Goal: Ask a question: Seek information or help from site administrators or community

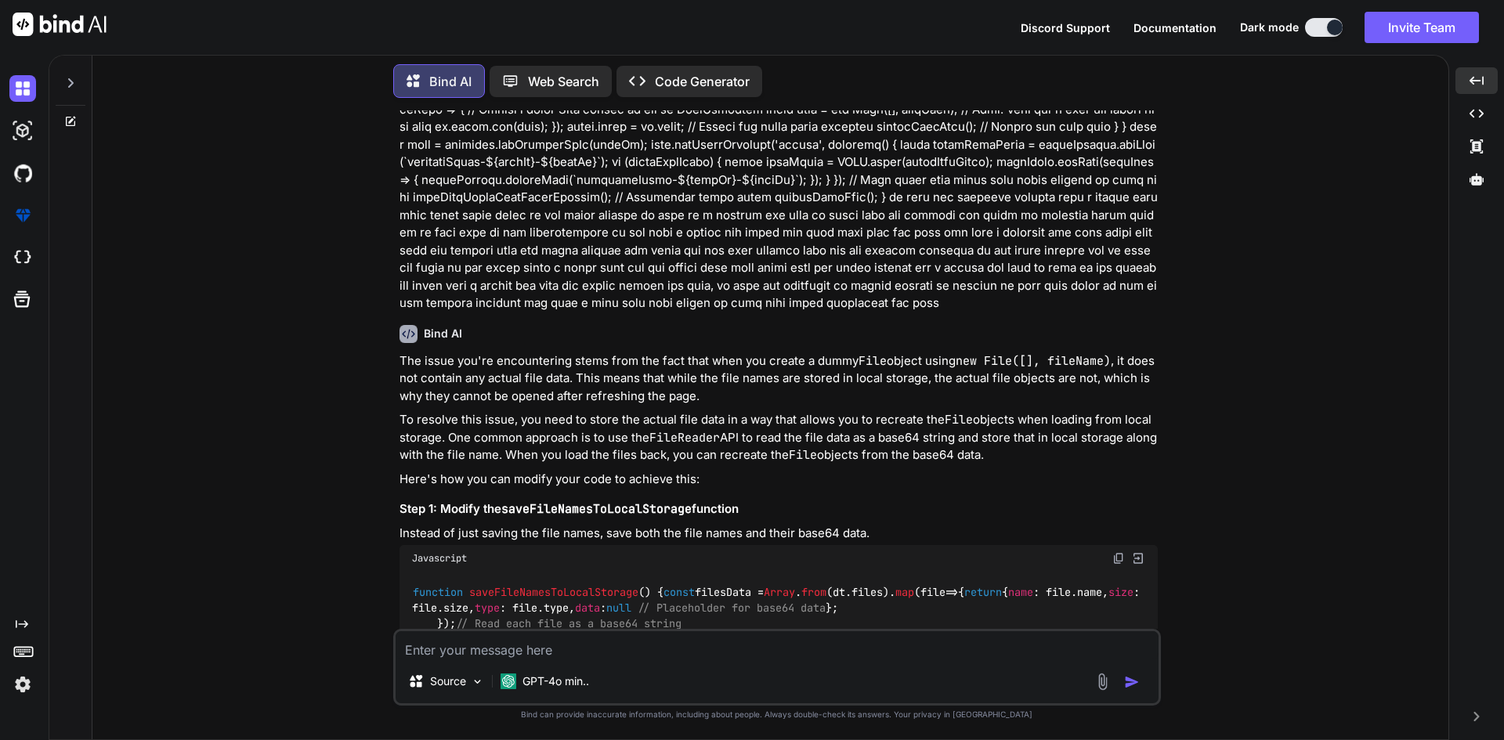
scroll to position [548, 0]
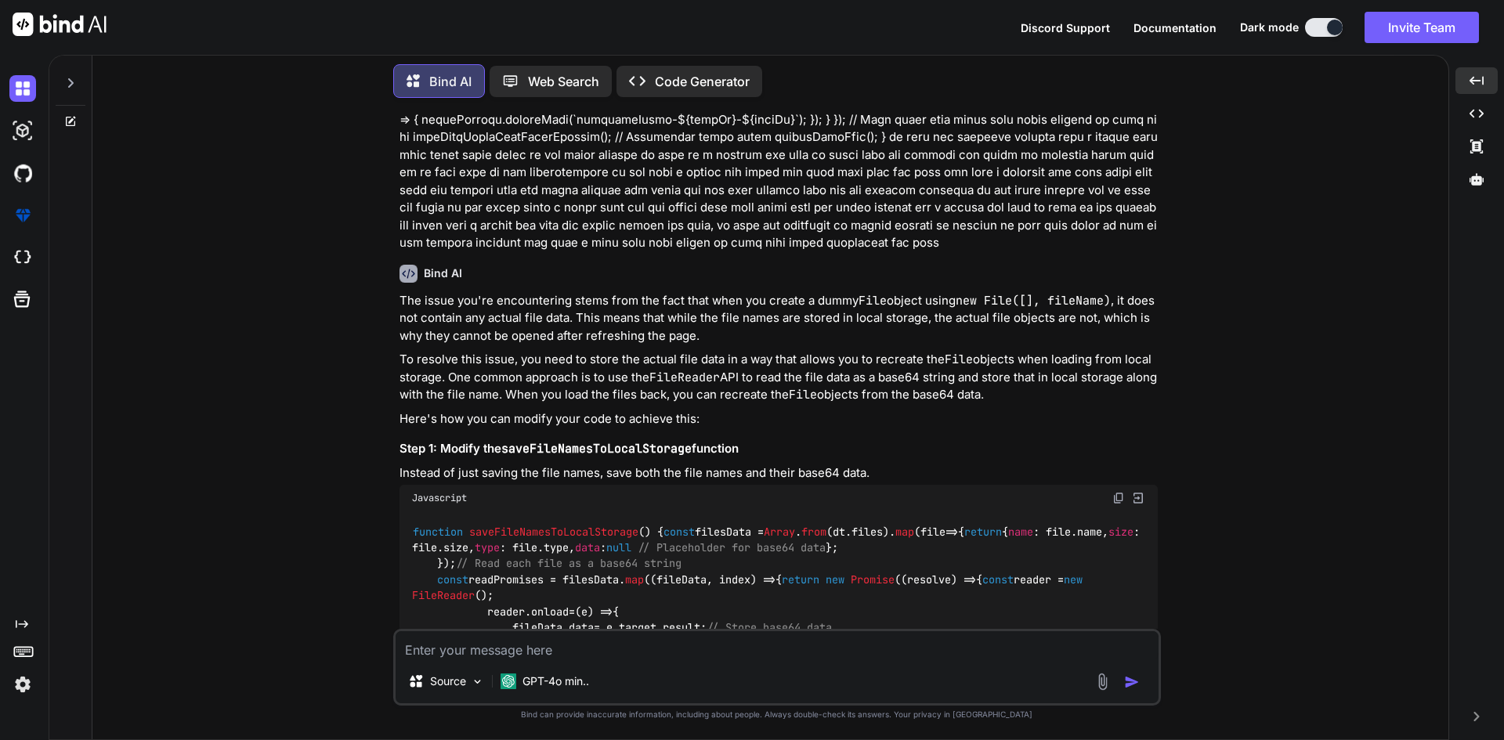
click at [76, 81] on icon at bounding box center [70, 83] width 13 height 13
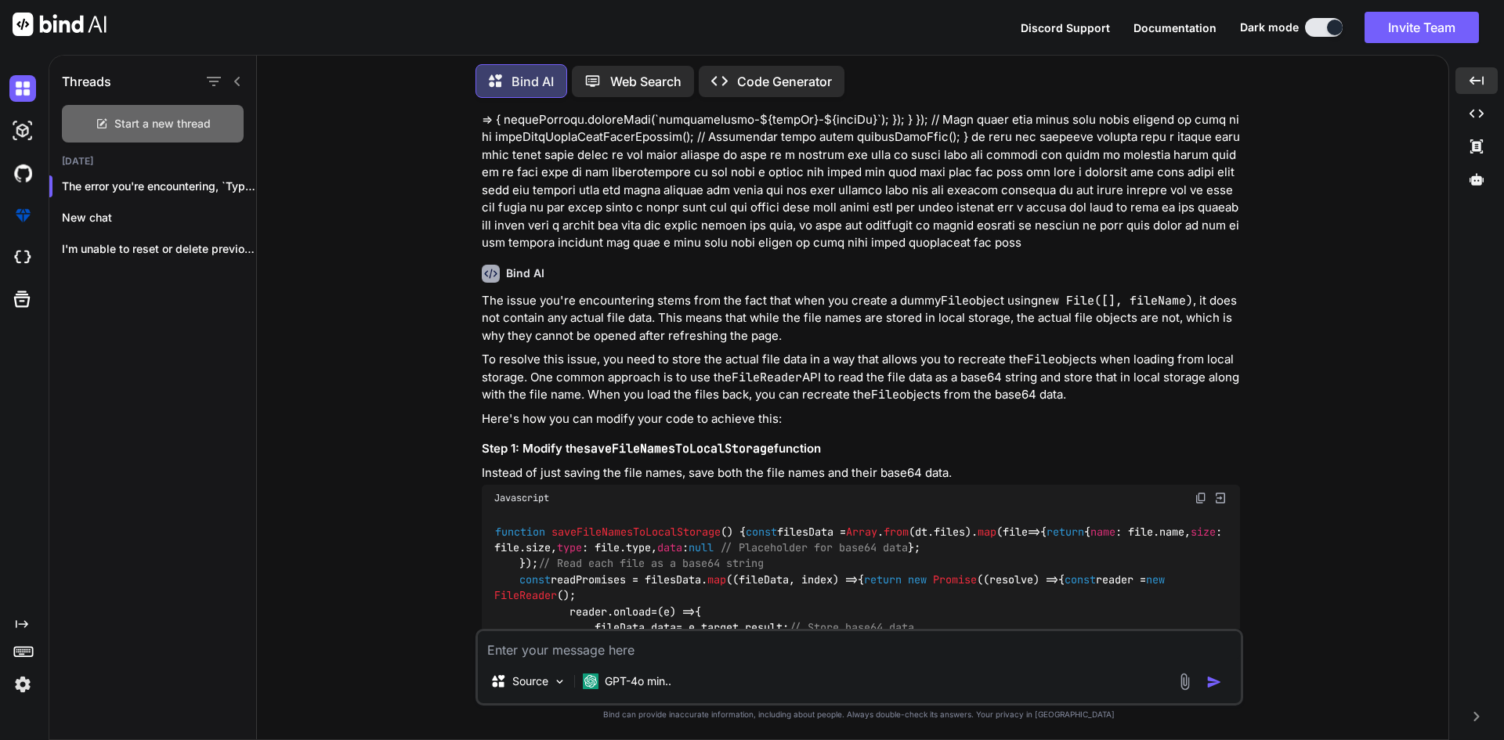
click at [133, 136] on div "Start a new thread" at bounding box center [153, 124] width 182 height 38
type textarea "x"
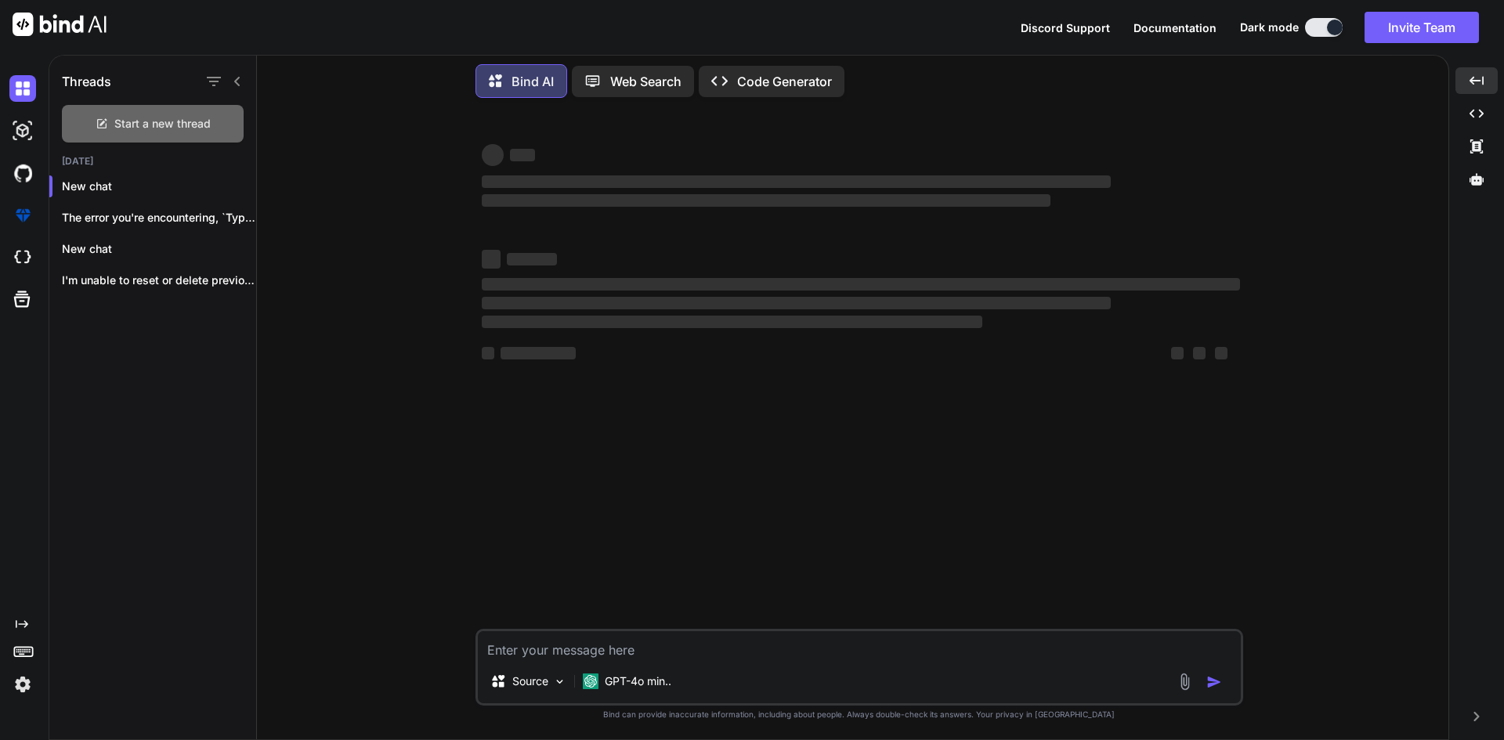
scroll to position [0, 0]
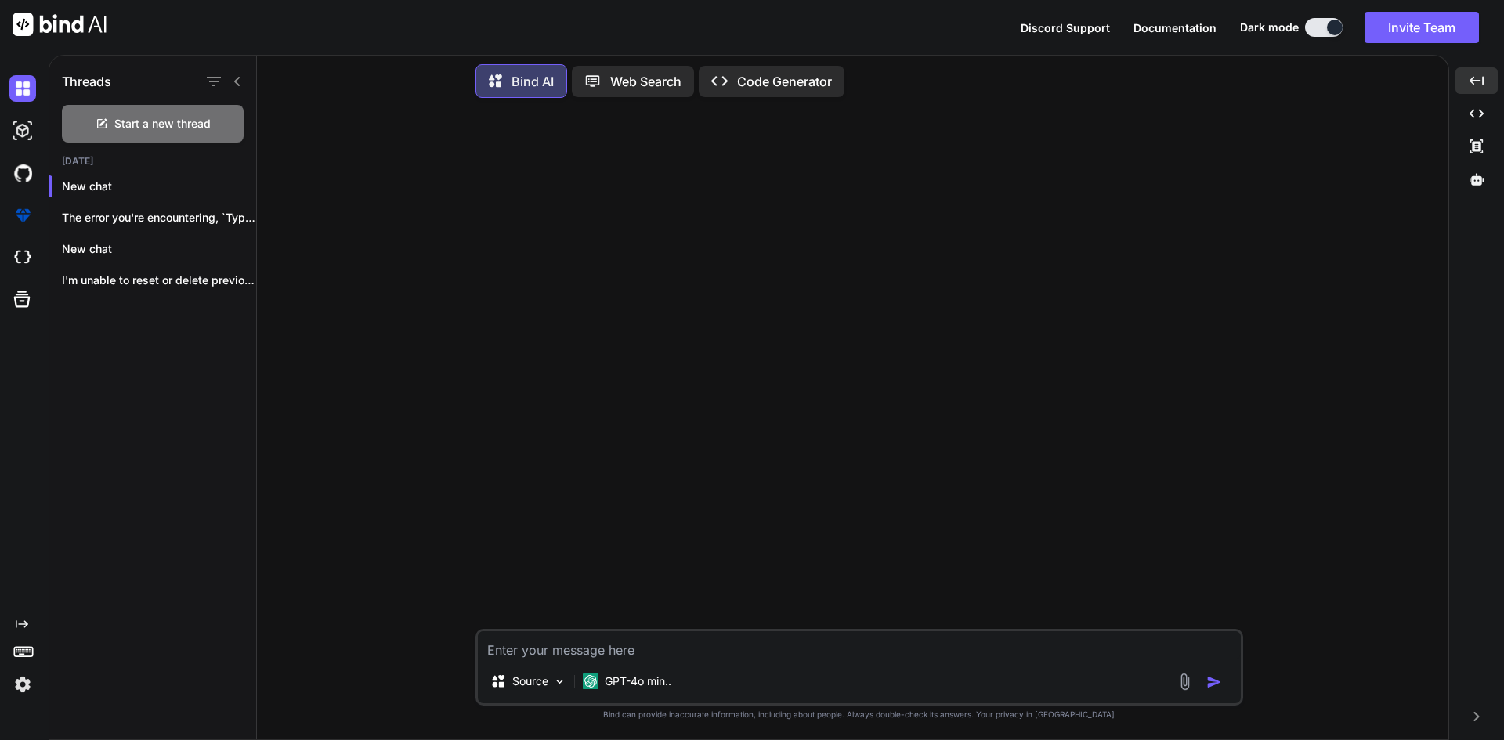
click at [655, 660] on div "Source GPT-4o min.." at bounding box center [859, 667] width 768 height 77
click at [662, 659] on textarea at bounding box center [859, 645] width 763 height 28
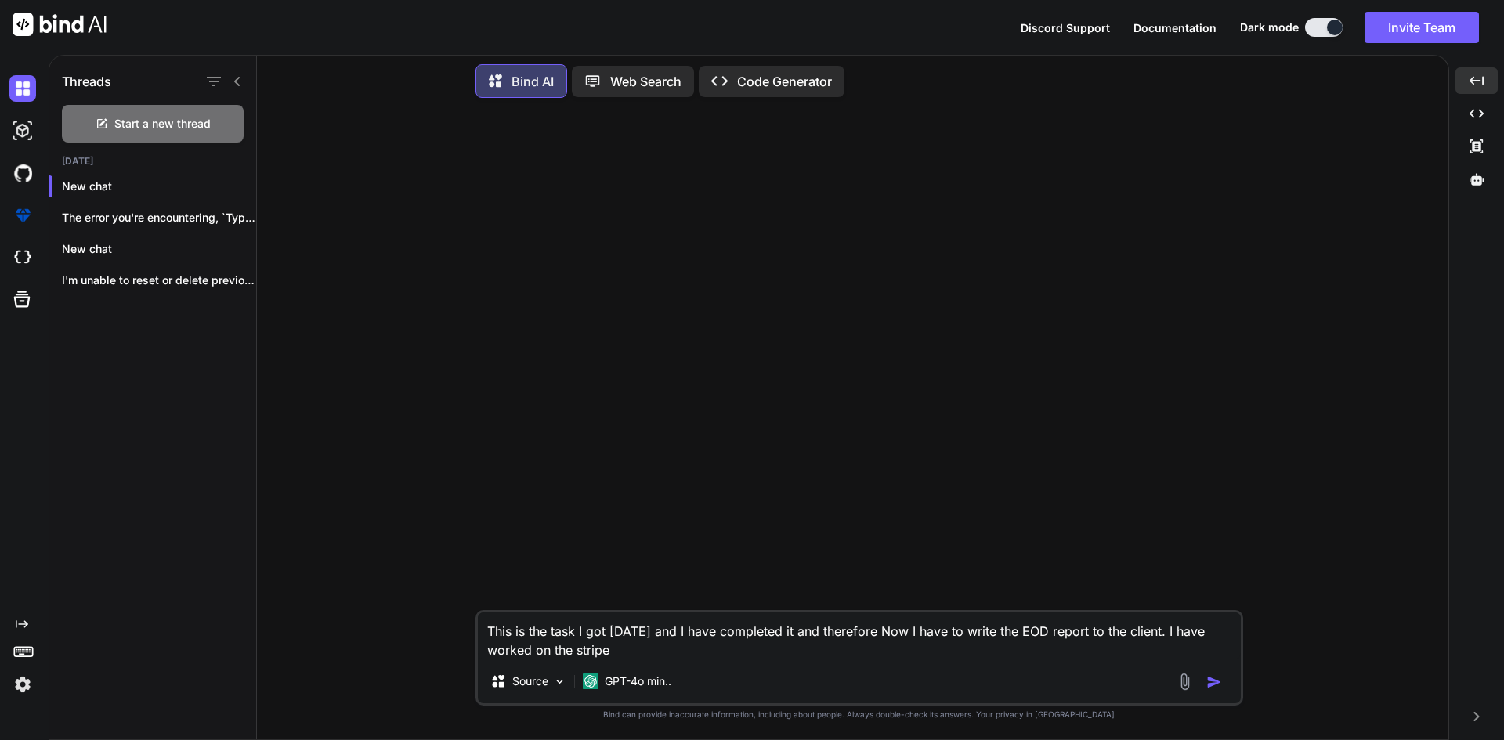
click at [662, 659] on textarea "This is the task I got [DATE] and I have completed it and therefore Now I have …" at bounding box center [859, 636] width 763 height 47
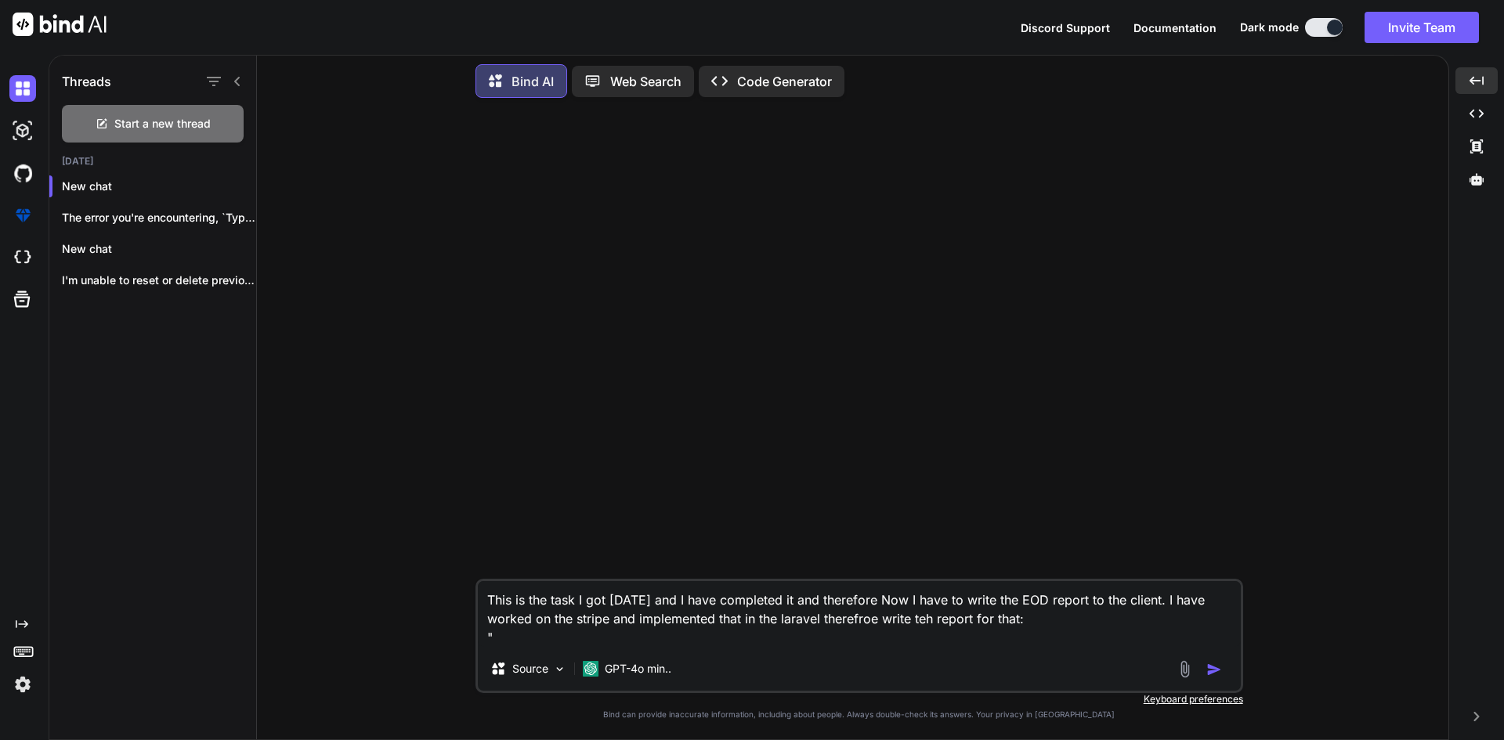
paste textarea "'[URL][DOMAIN_NAME]"
paste textarea "Work on to redesign the employer onboarding (Schedule the cron job for recurrin…"
type textarea "This is the task I got [DATE] and I have completed it and therefore Now I have …"
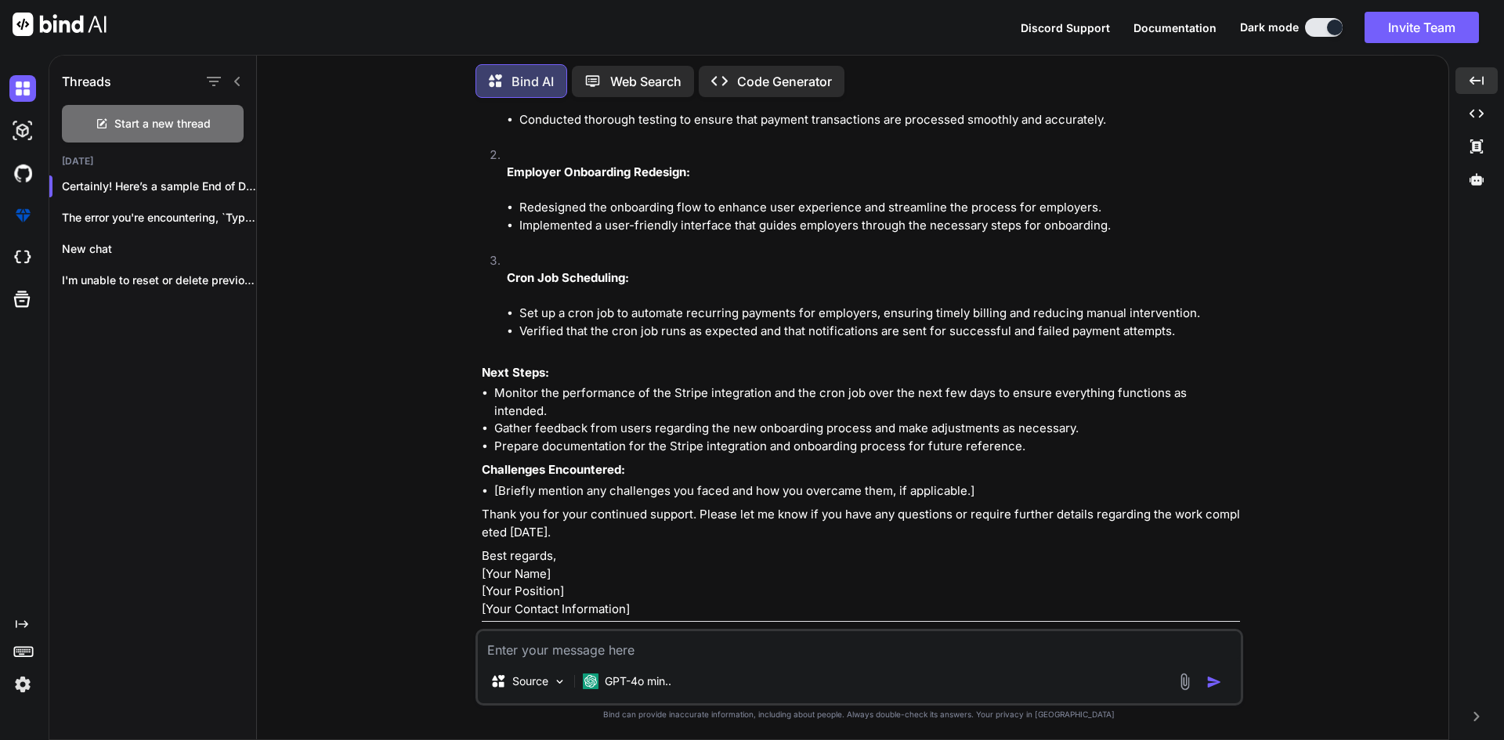
scroll to position [290, 0]
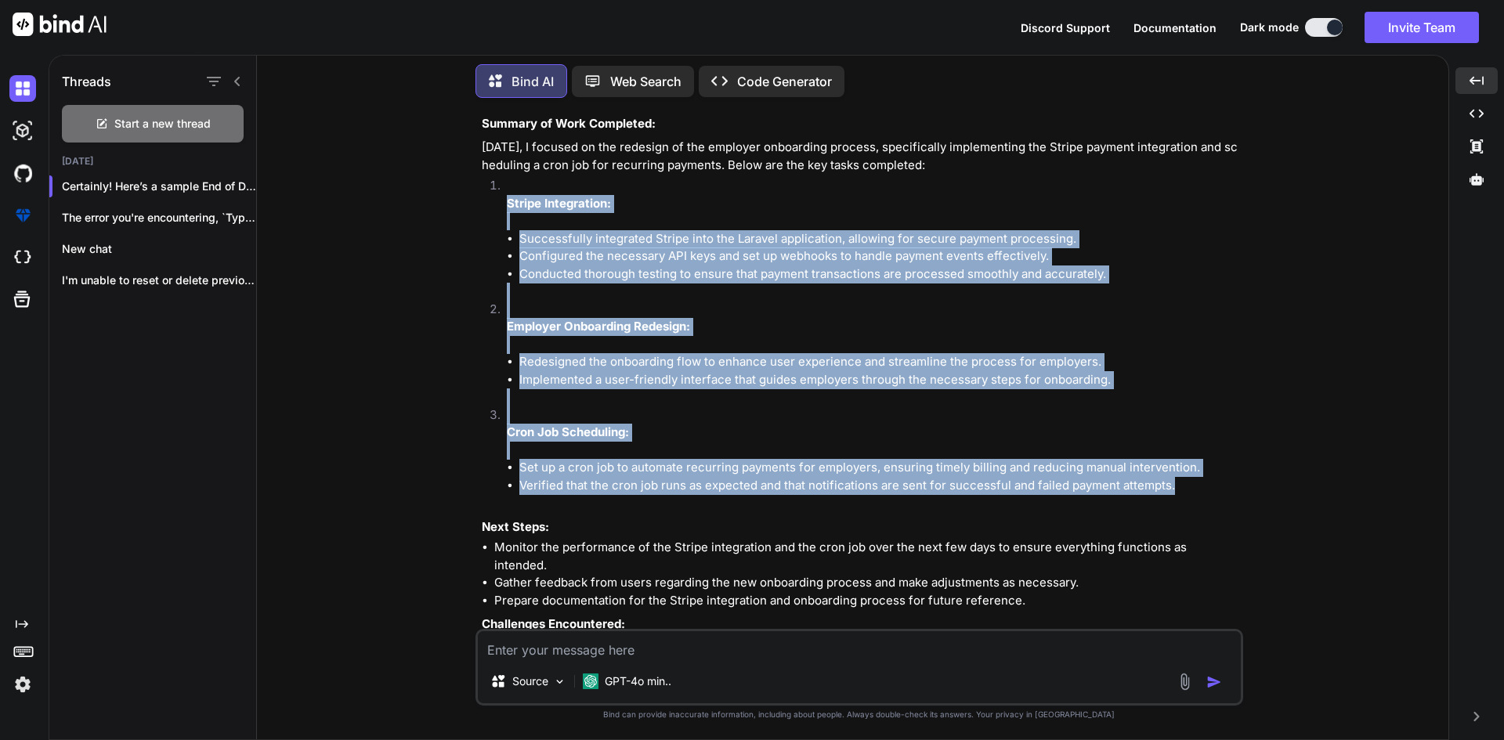
drag, startPoint x: 506, startPoint y: 201, endPoint x: 1196, endPoint y: 490, distance: 748.2
click at [1196, 490] on ol "Stripe Integration: Successfully integrated Stripe into the Laravel application…" at bounding box center [861, 344] width 758 height 335
copy ol "Stripe Integration: Successfully integrated Stripe into the Laravel application…"
click at [713, 318] on p "Employer Onboarding Redesign:" at bounding box center [873, 327] width 733 height 18
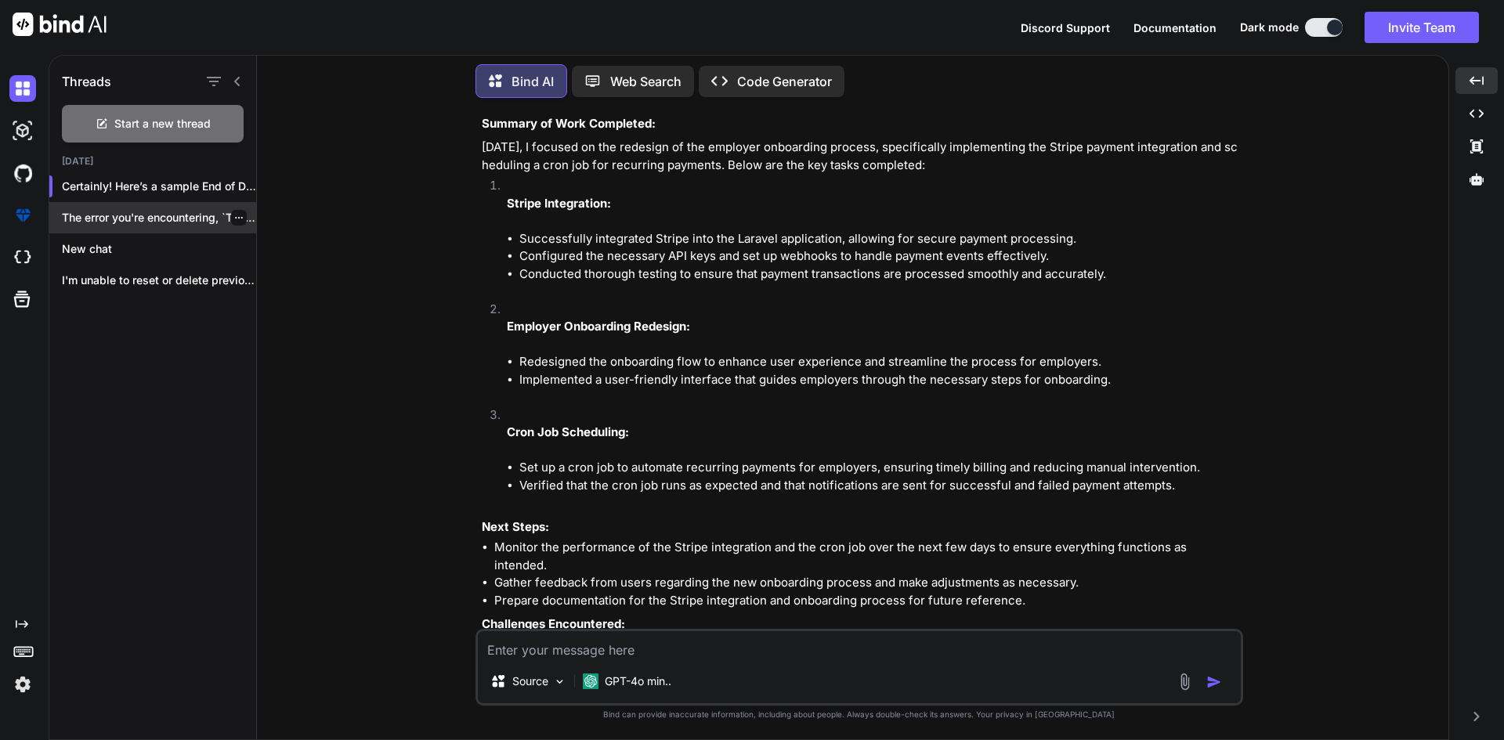
click at [119, 204] on div "The error you're encountering, `TypeErro..." at bounding box center [152, 217] width 207 height 31
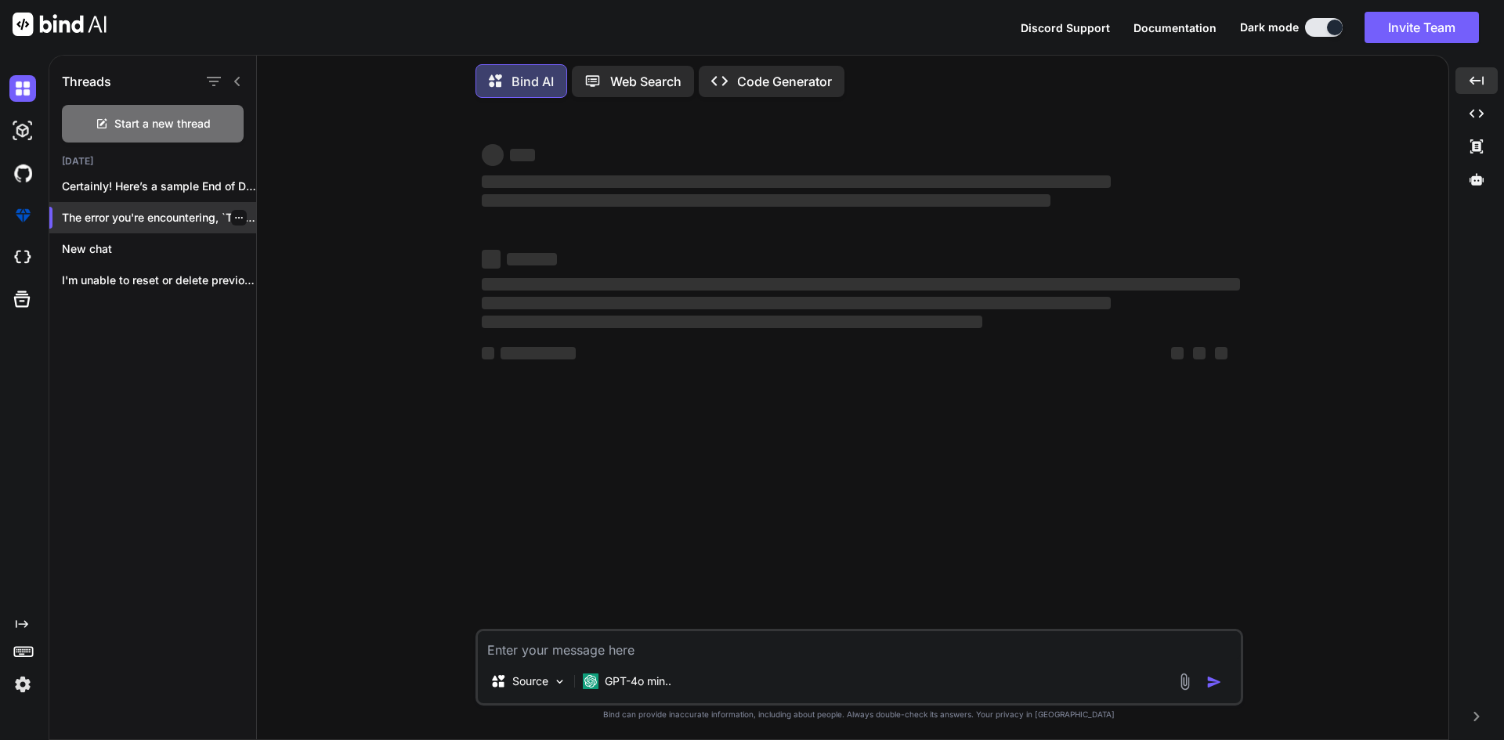
scroll to position [0, 0]
click at [93, 246] on p "New chat" at bounding box center [159, 249] width 194 height 16
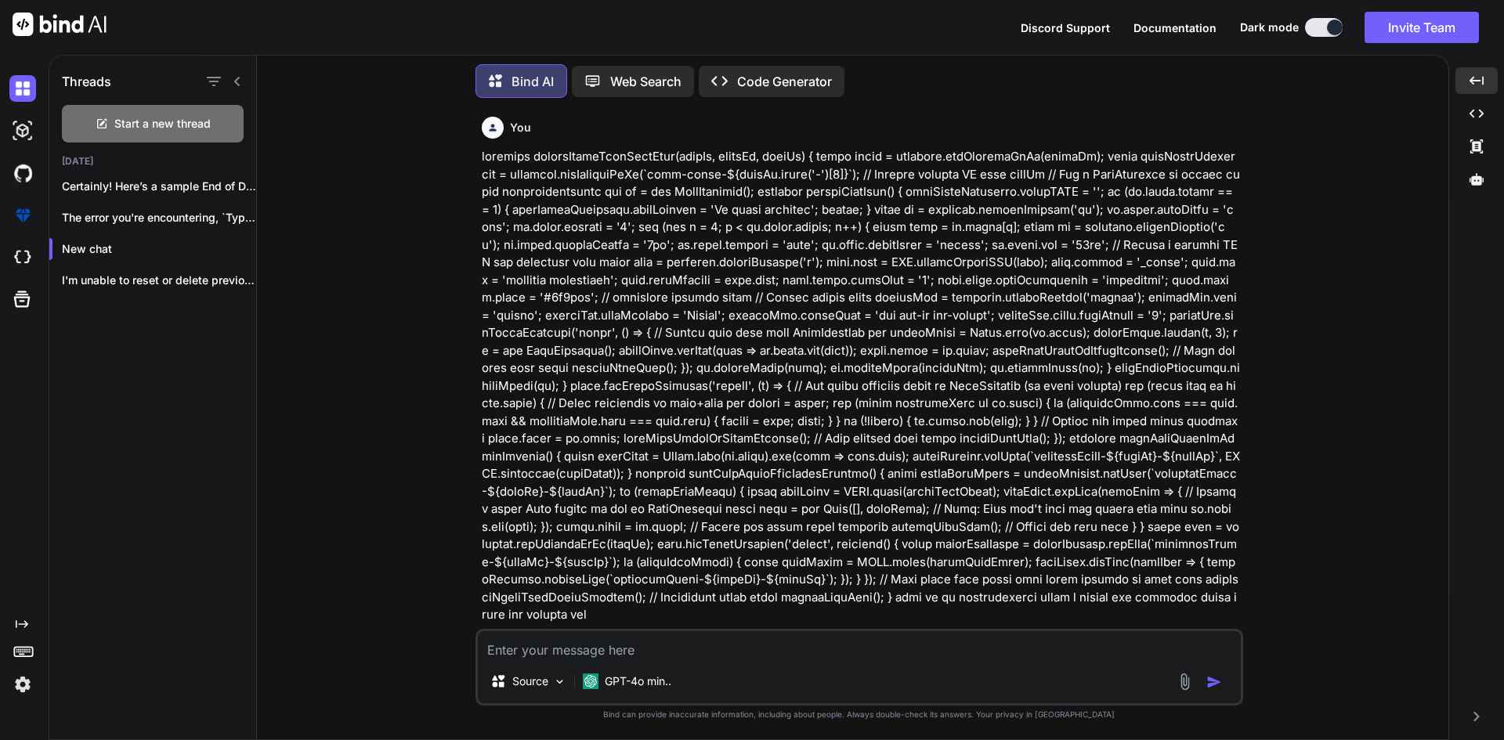
click at [523, 653] on textarea at bounding box center [859, 645] width 763 height 28
click at [111, 124] on div "Start a new thread" at bounding box center [153, 124] width 182 height 38
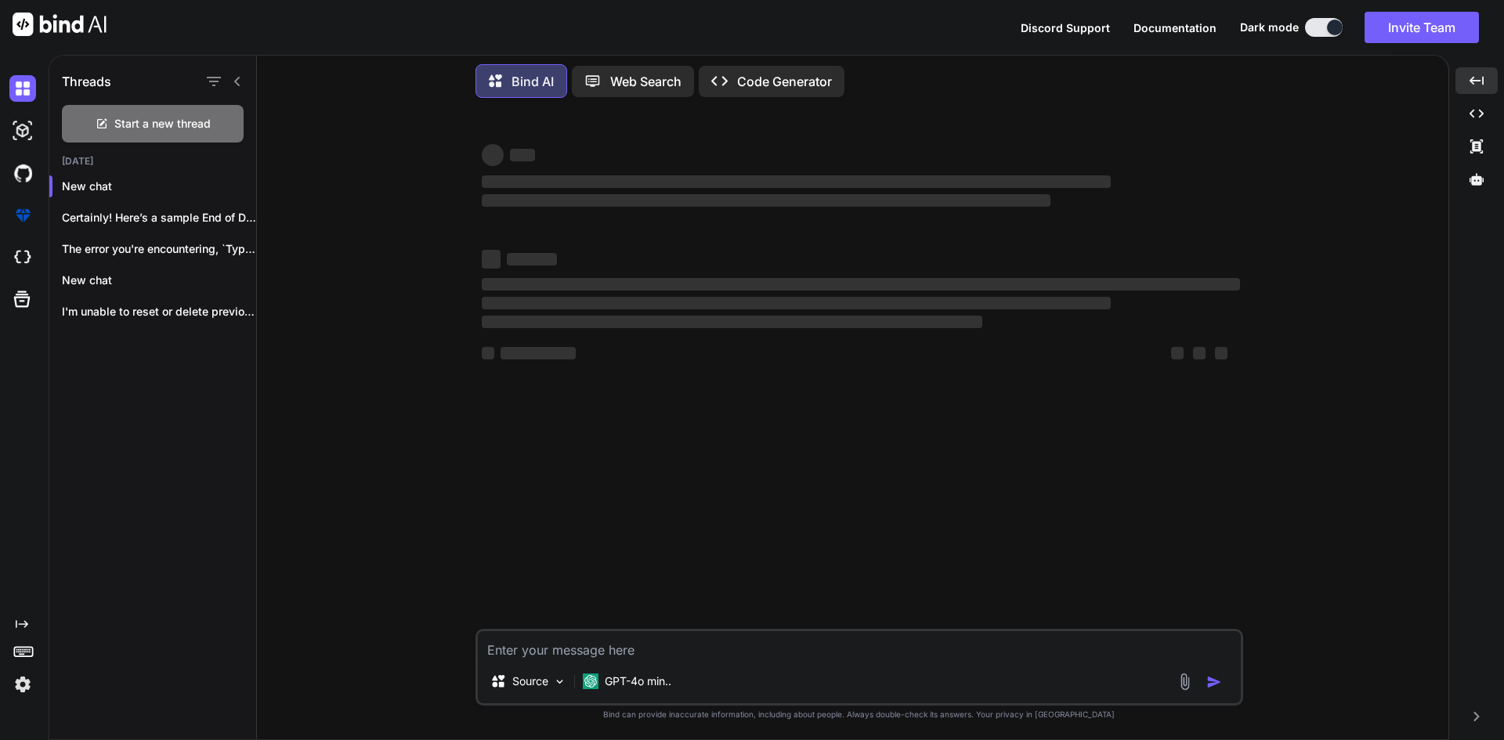
click at [535, 649] on textarea at bounding box center [859, 645] width 763 height 28
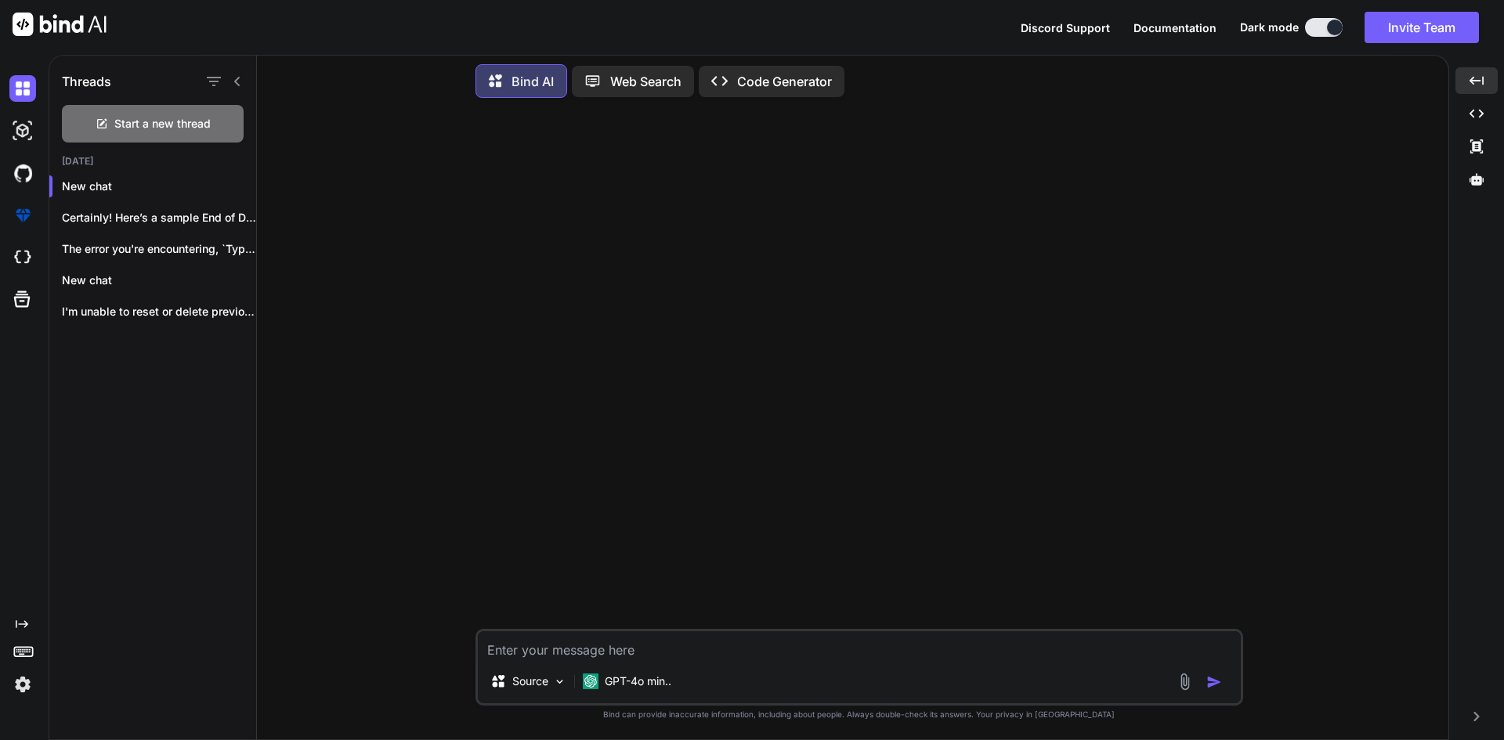
paste textarea "$input.daterangepicker({ locale: { format: "MM/DD/YYYY" }, autoUpdateInput: fal…"
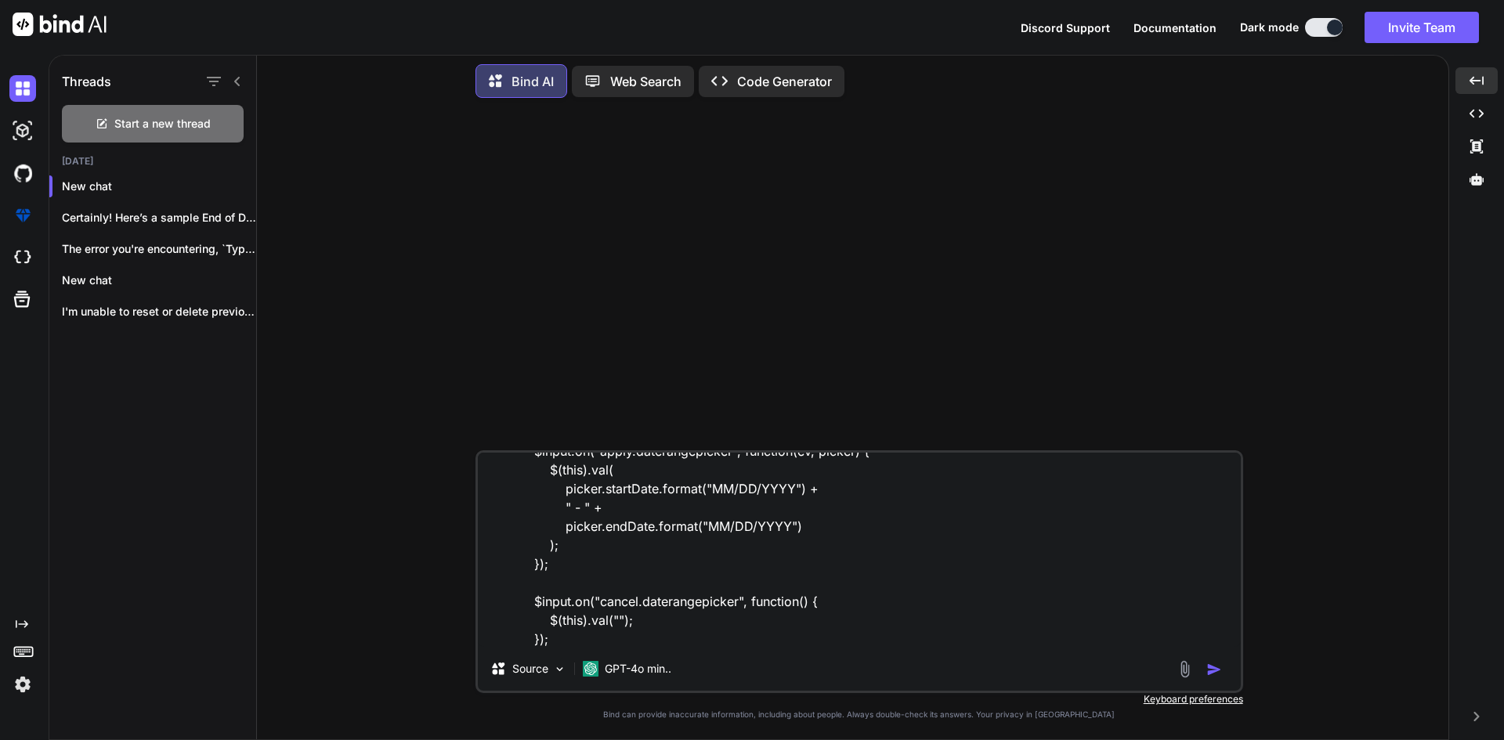
scroll to position [190, 0]
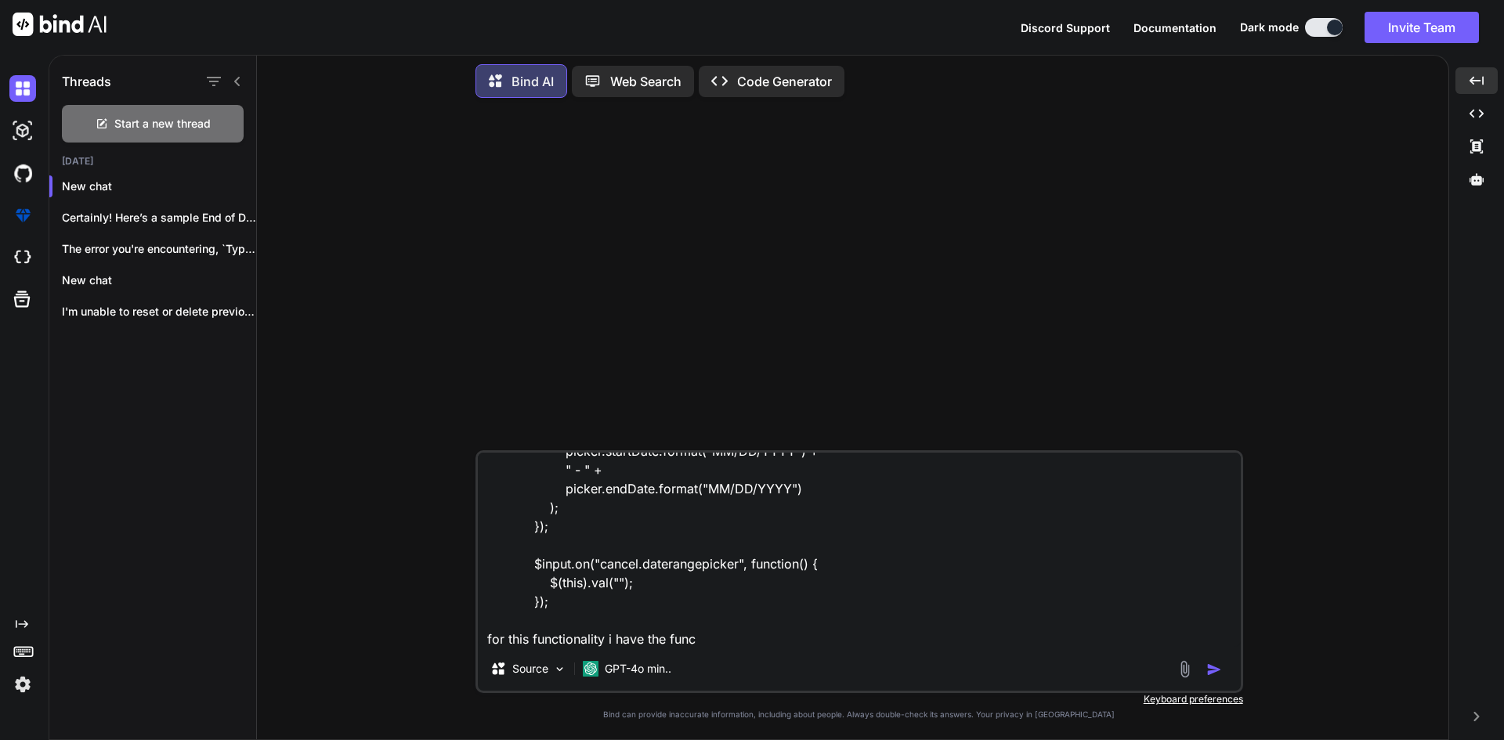
click at [733, 641] on textarea "$input.daterangepicker({ locale: { format: "MM/DD/YYYY" }, autoUpdateInput: fal…" at bounding box center [859, 550] width 763 height 194
paste textarea "function setupAutoSaveDateRange(formId, field, userId) { const form = document.…"
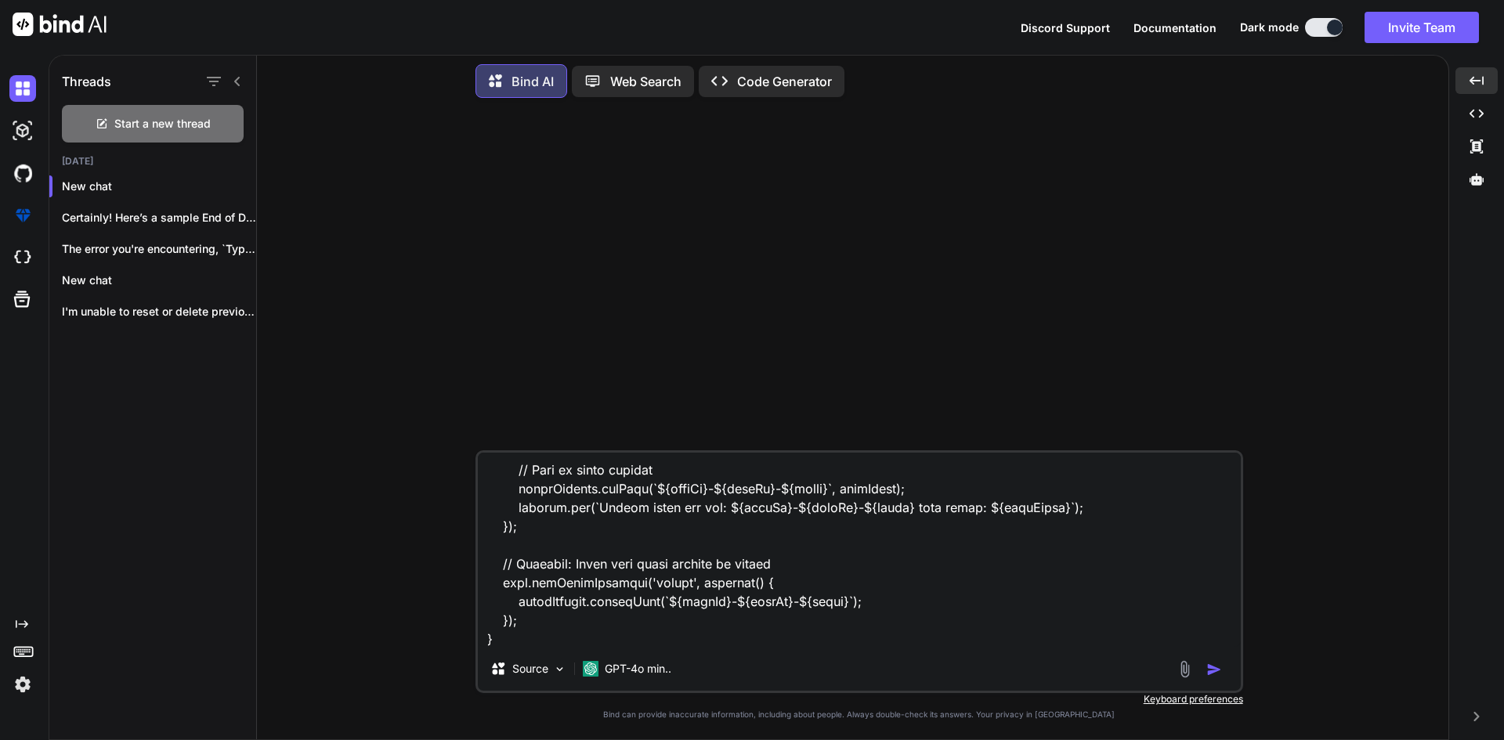
scroll to position [1073, 0]
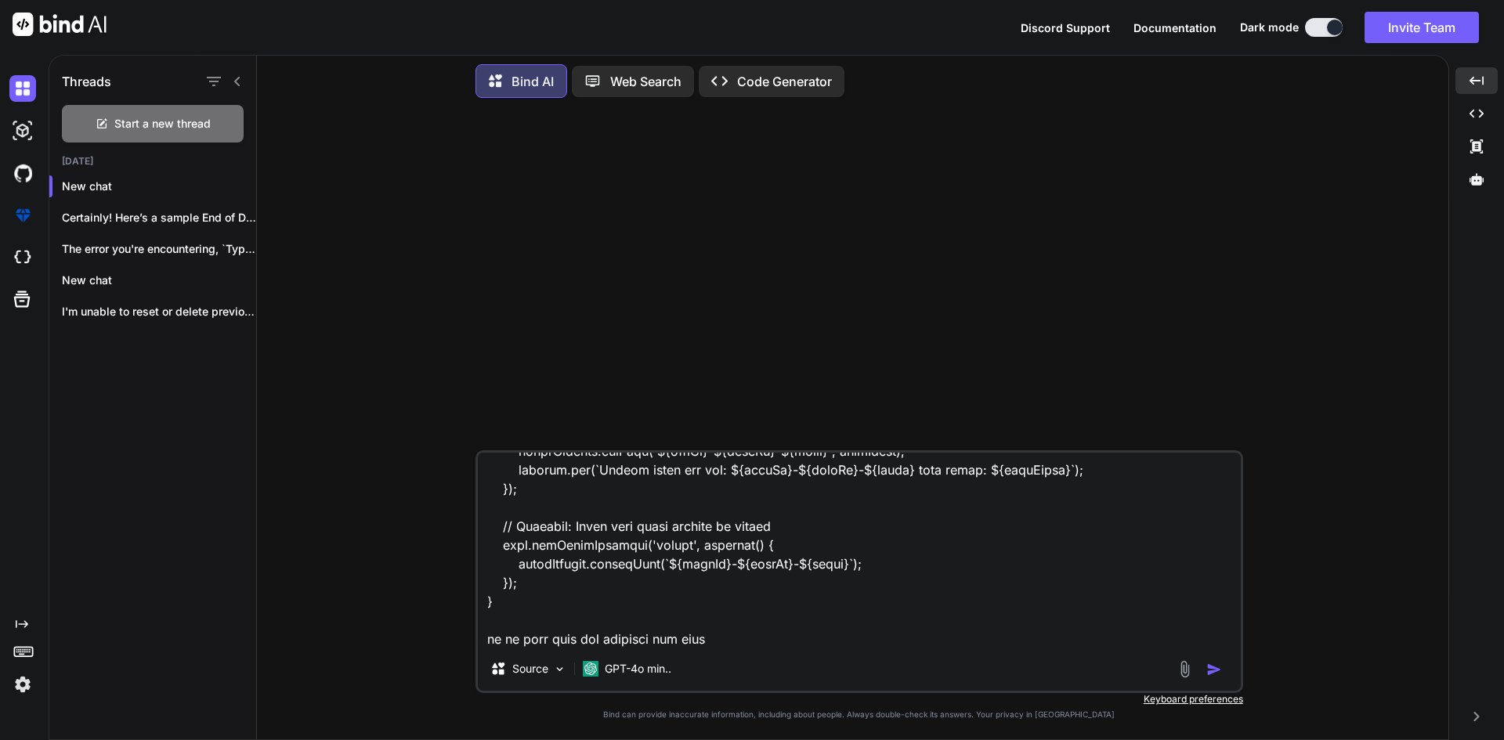
paste textarea "$input.daterangepicker({ singleDatePicker: true, showDropdowns: true, locale: {…"
type textarea "$input.daterangepicker({ locale: { format: "MM/DD/YYYY" }, autoUpdateInput: fal…"
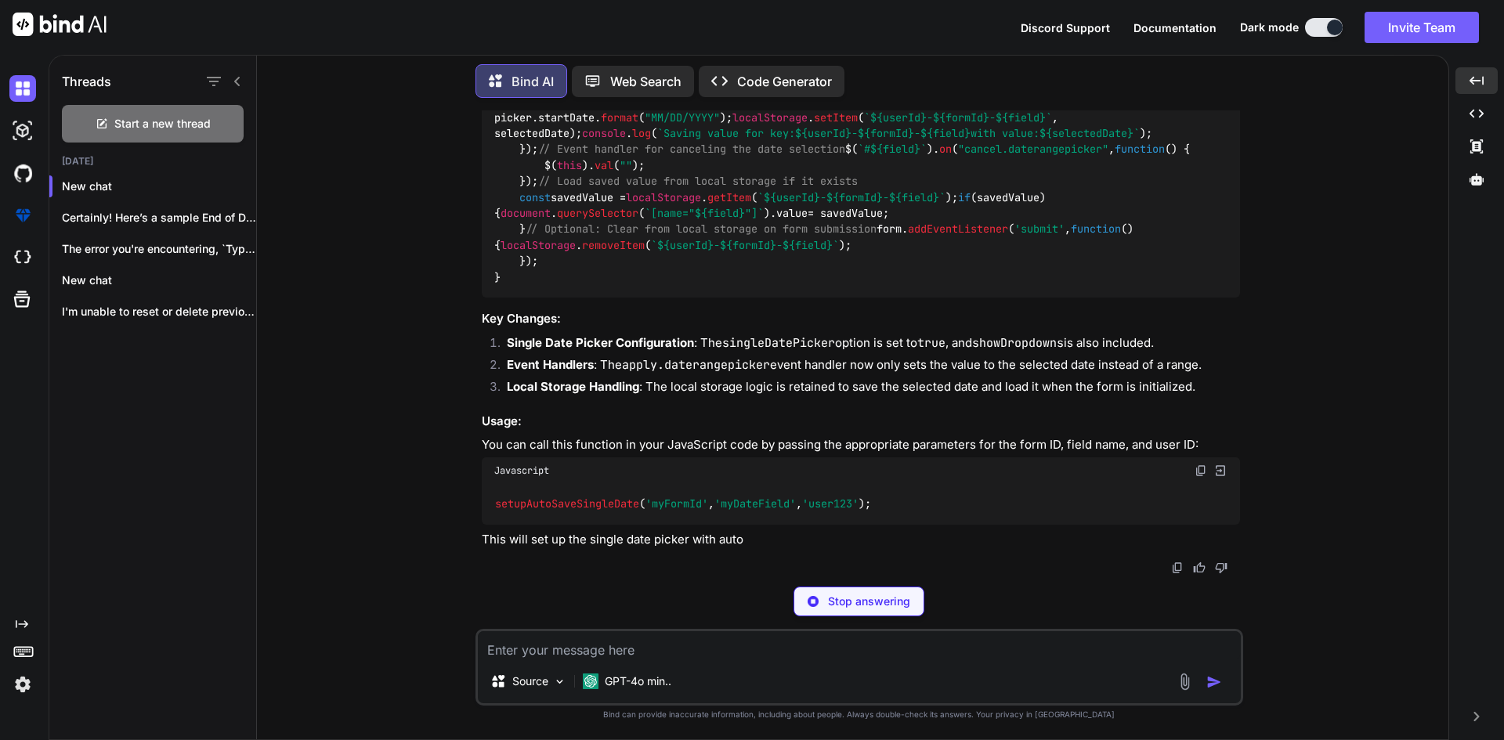
scroll to position [993, 0]
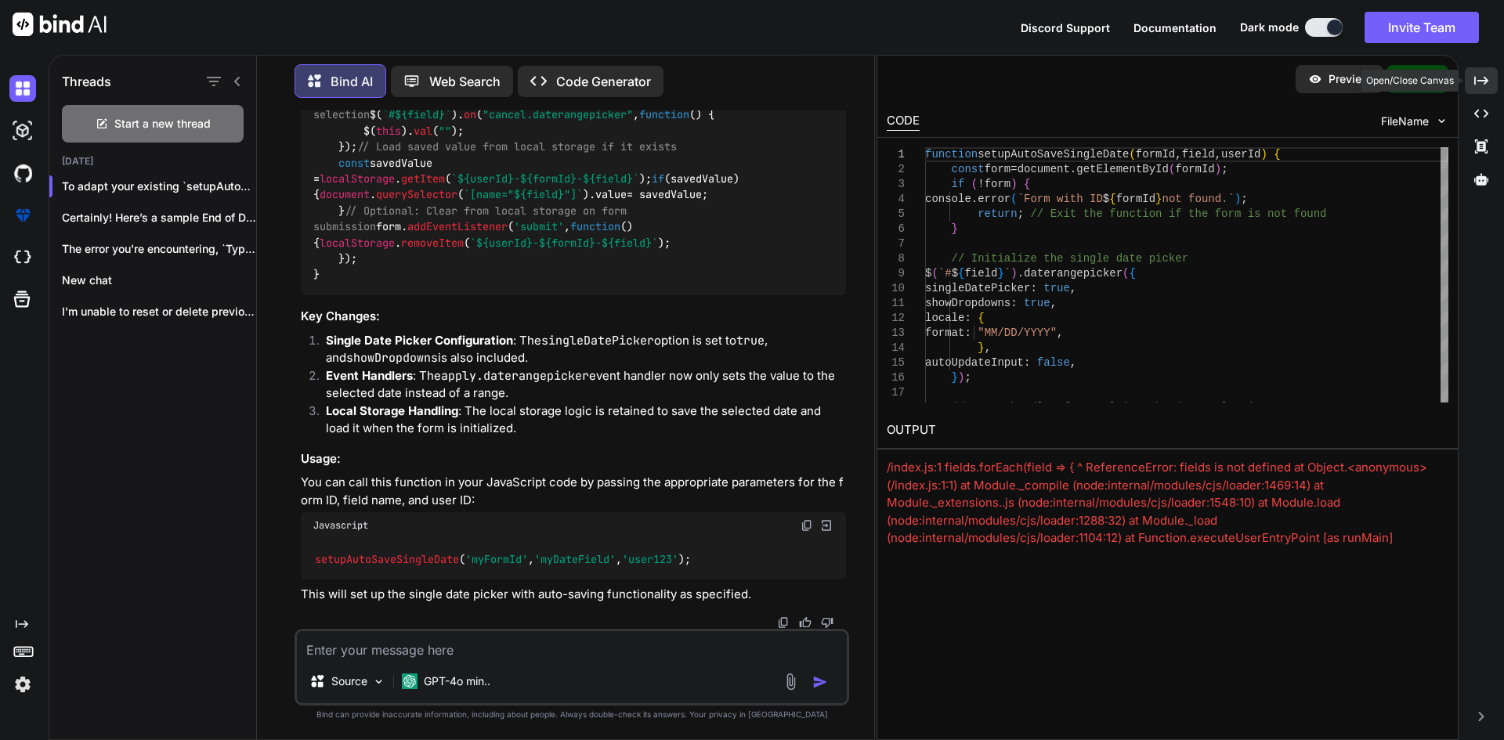
click at [1475, 85] on icon "Created with Pixso." at bounding box center [1481, 81] width 14 height 14
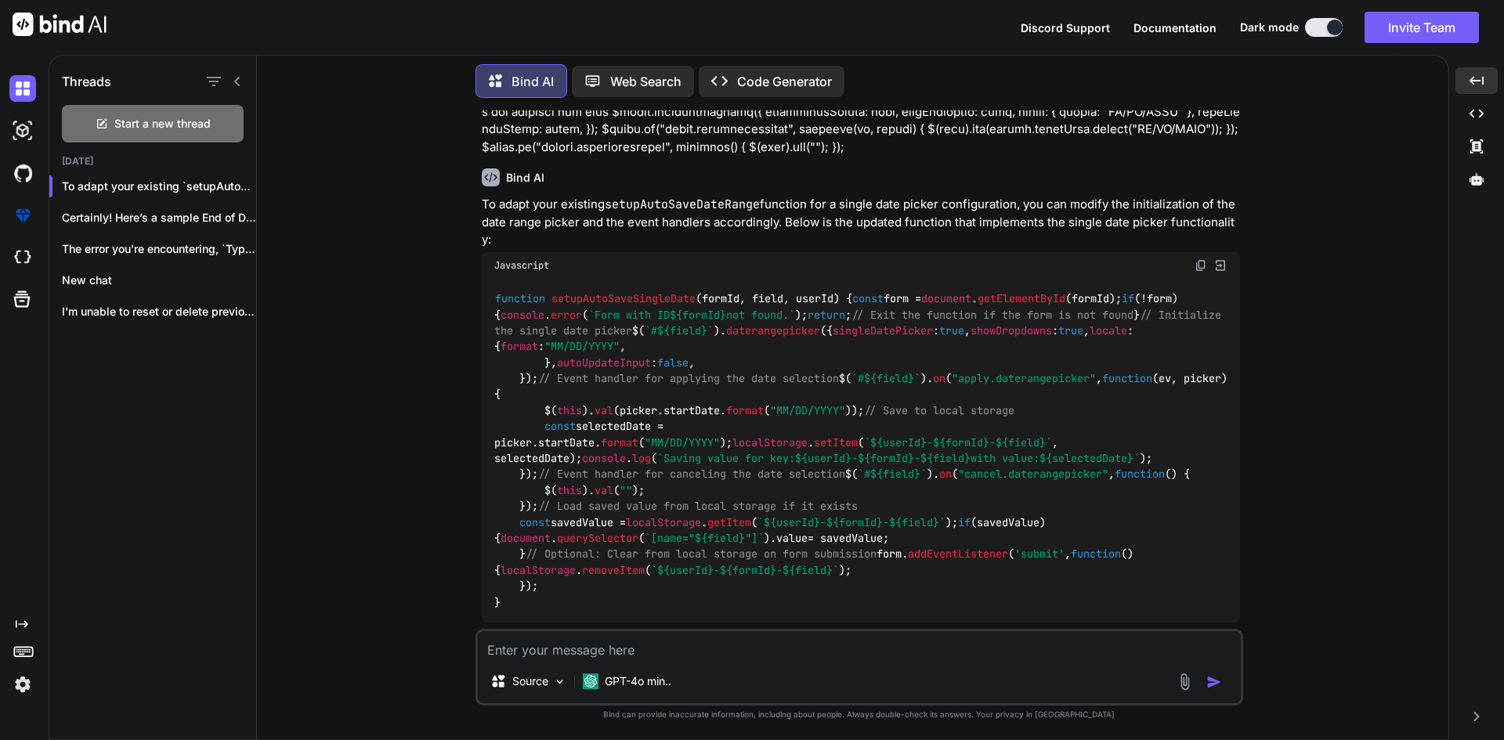
scroll to position [227, 0]
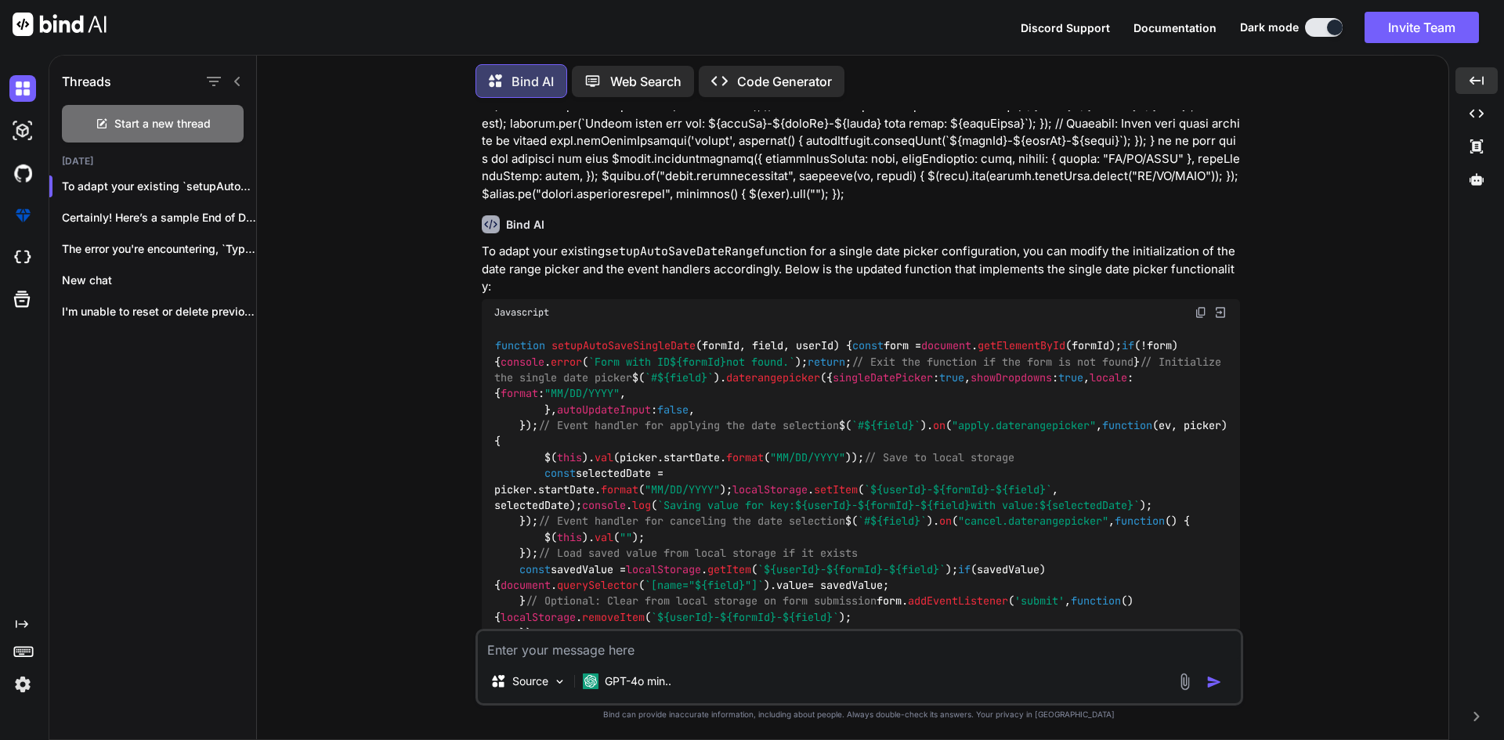
click at [1202, 306] on img at bounding box center [1201, 312] width 13 height 13
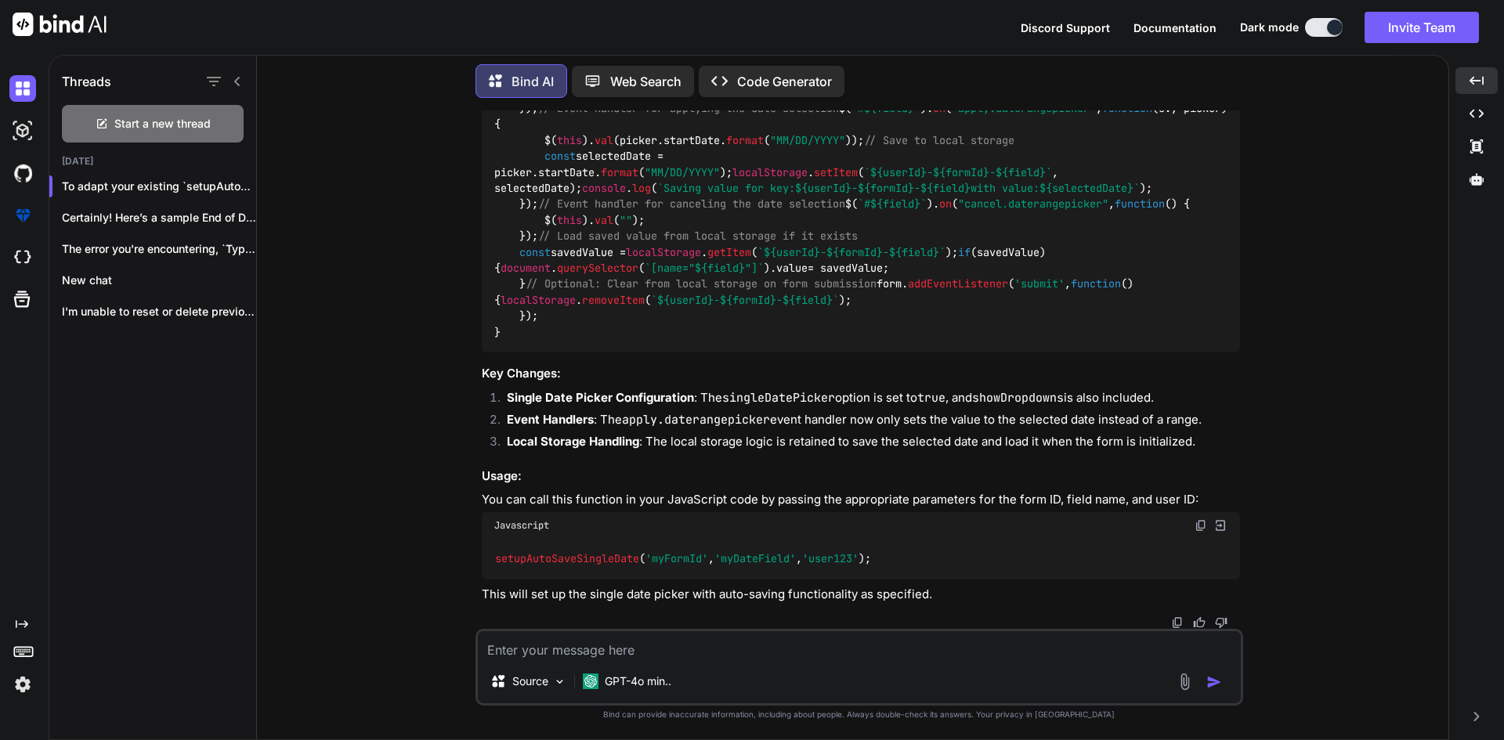
scroll to position [894, 0]
click at [513, 649] on textarea at bounding box center [859, 645] width 763 height 28
paste textarea "else if (type === 'CAL YR.' || type === 'MONTHLY') { // Single Date picker // $…"
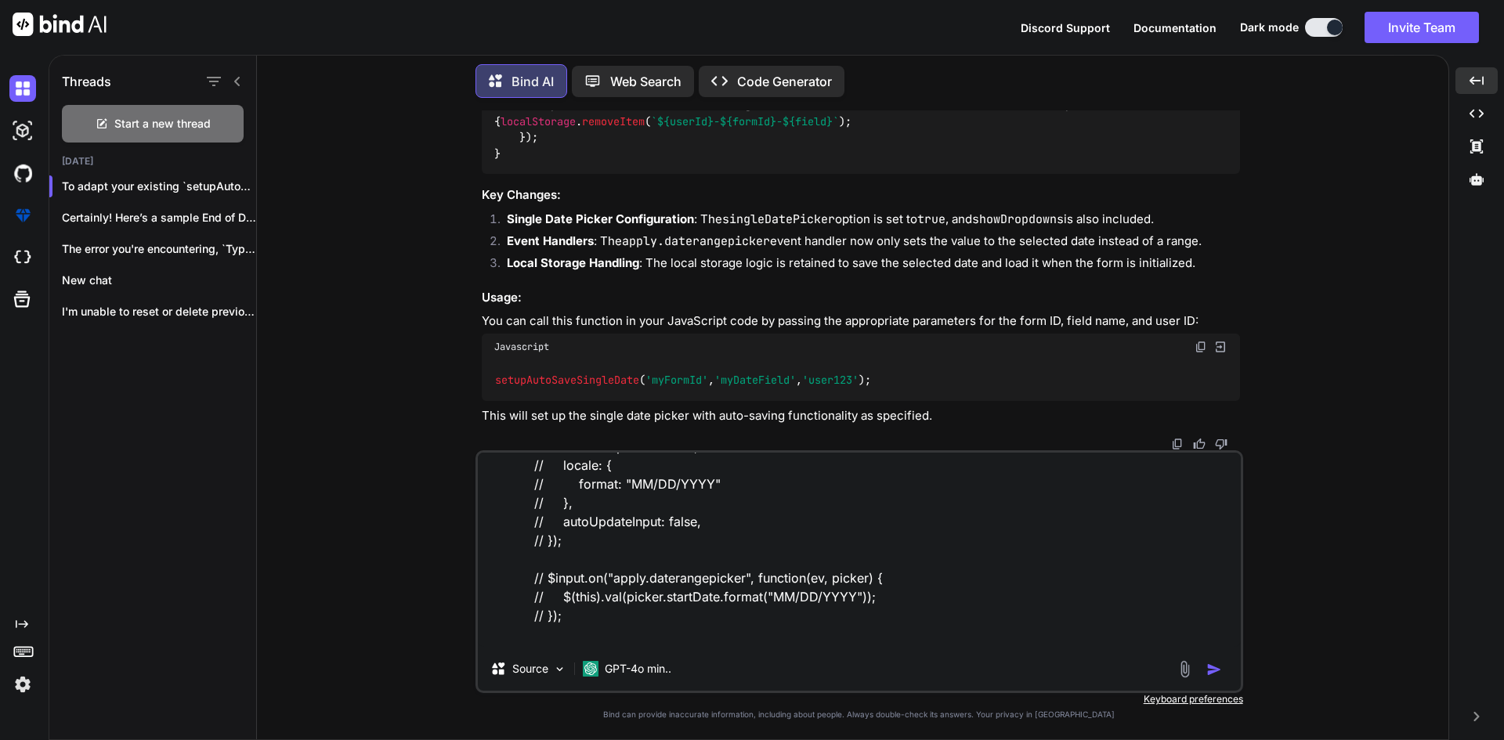
scroll to position [0, 0]
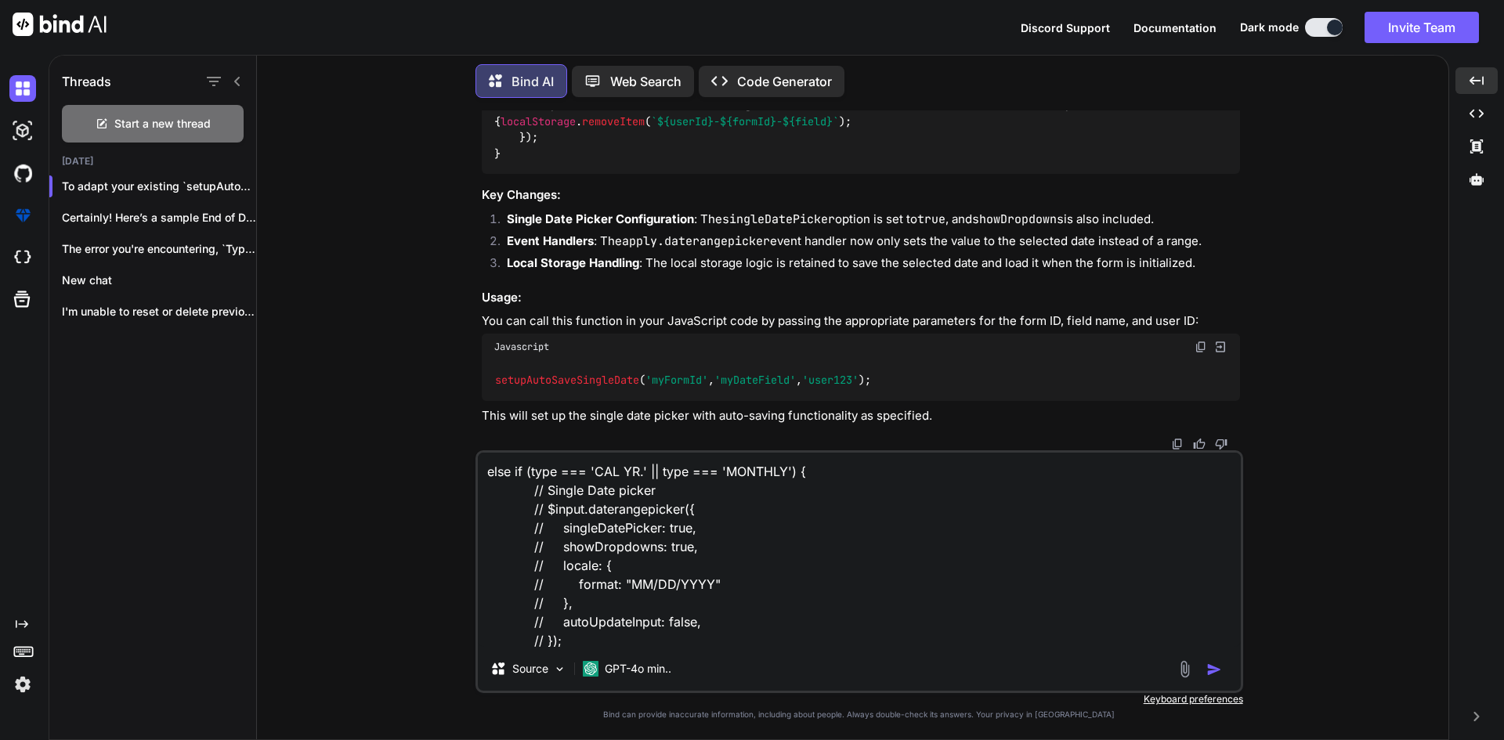
drag, startPoint x: 608, startPoint y: 609, endPoint x: 501, endPoint y: 490, distance: 159.7
click at [501, 490] on textarea "else if (type === 'CAL YR.' || type === 'MONTHLY') { // Single Date picker // $…" at bounding box center [859, 550] width 763 height 194
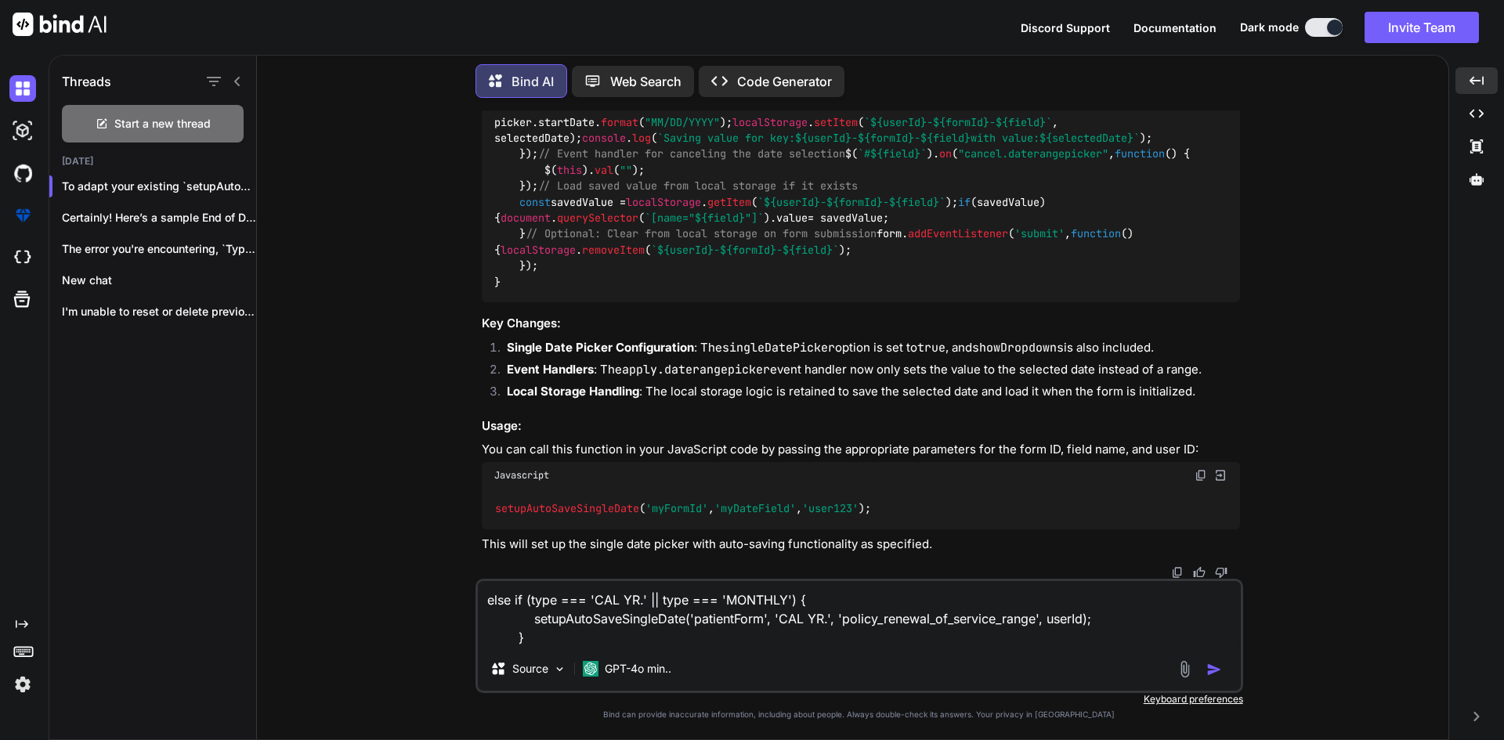
scroll to position [944, 0]
click at [1108, 619] on textarea "else if (type === 'CAL YR.' || type === 'MONTHLY') { setupAutoSaveSingleDate('p…" at bounding box center [859, 614] width 763 height 66
click at [575, 631] on textarea "else if (type === 'CAL YR.' || type === 'MONTHLY') { setupAutoSaveSingleDate('p…" at bounding box center [859, 614] width 763 height 66
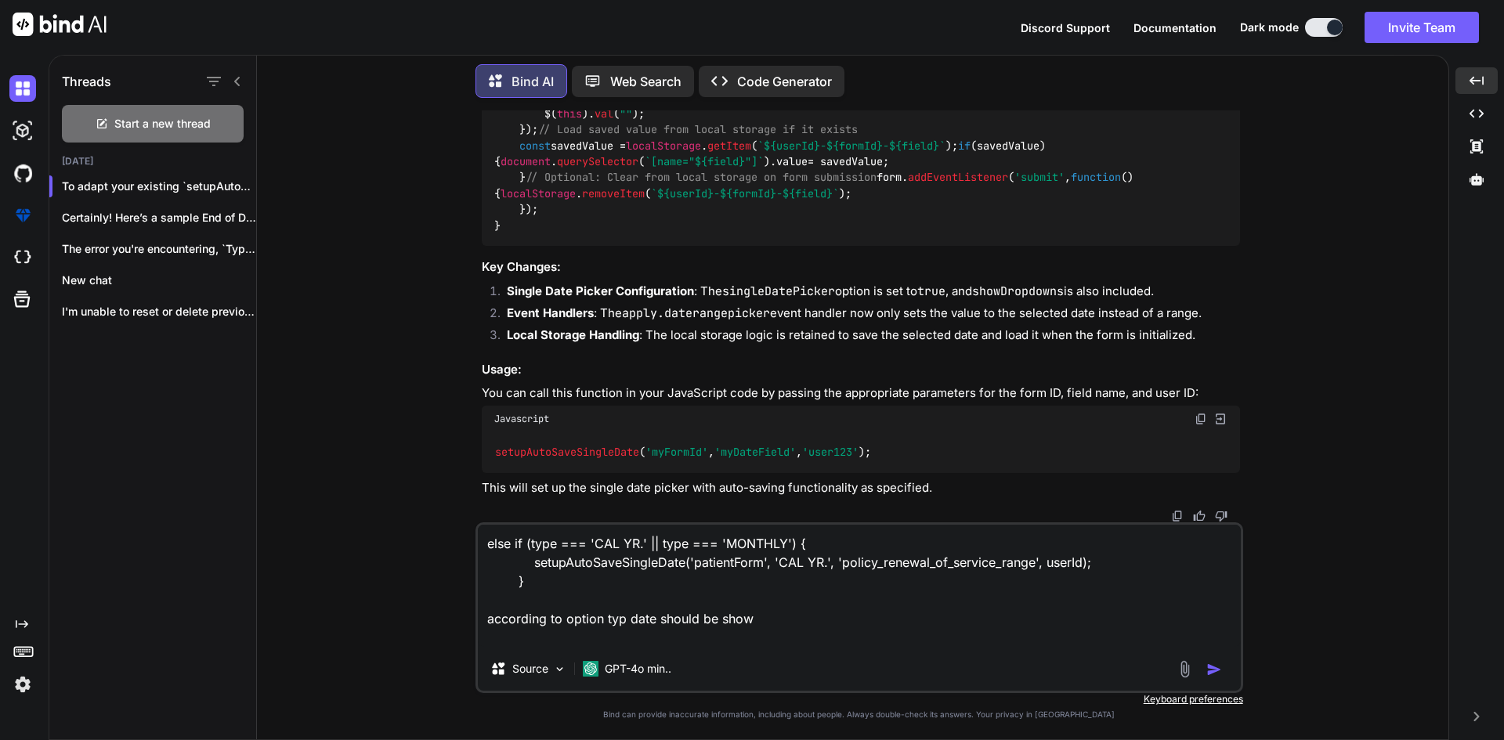
paste textarea "function setupAutoSaveSingleDate(formId, field, userId) { const form = document…"
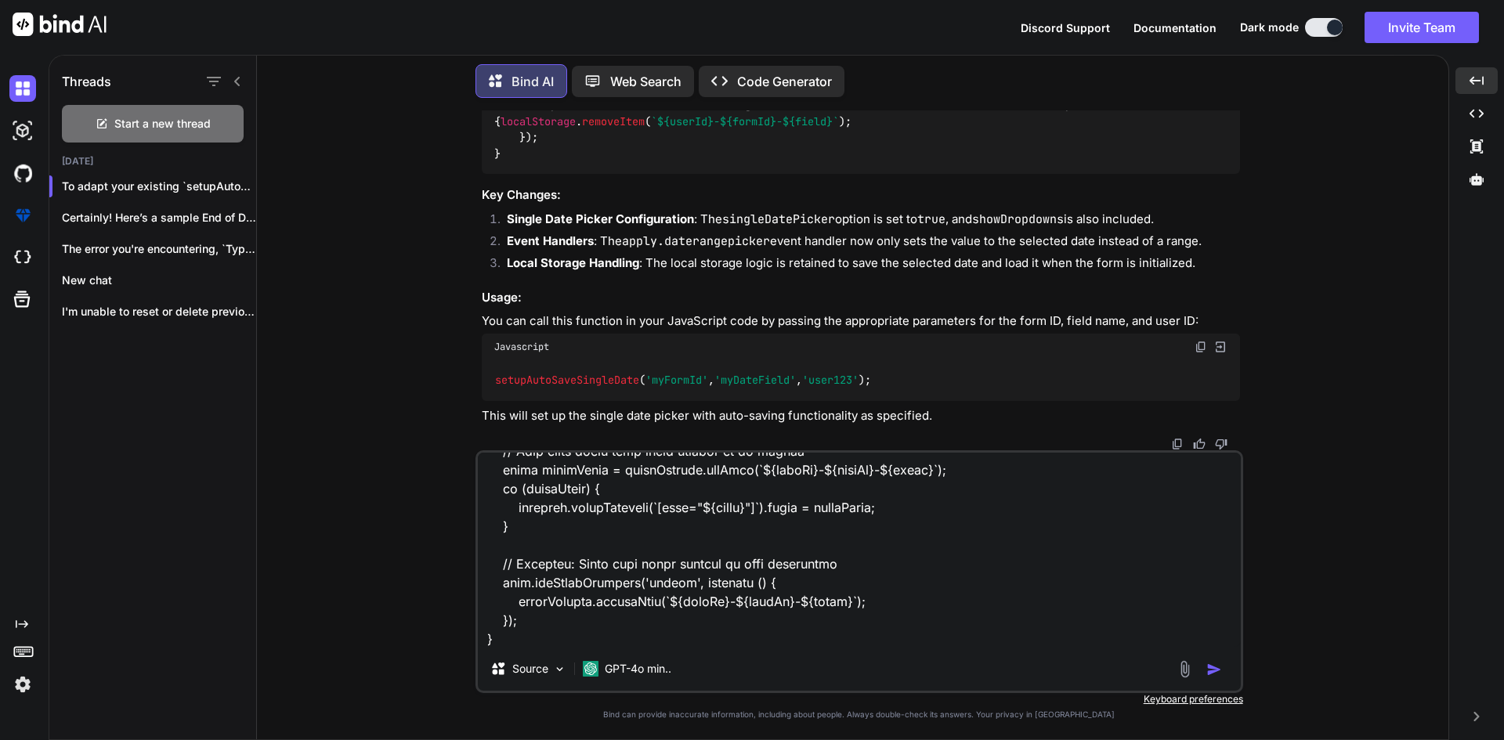
scroll to position [754, 0]
type textarea "else if (type === 'CAL YR.' || type === 'MONTHLY') { setupAutoSaveSingleDate('p…"
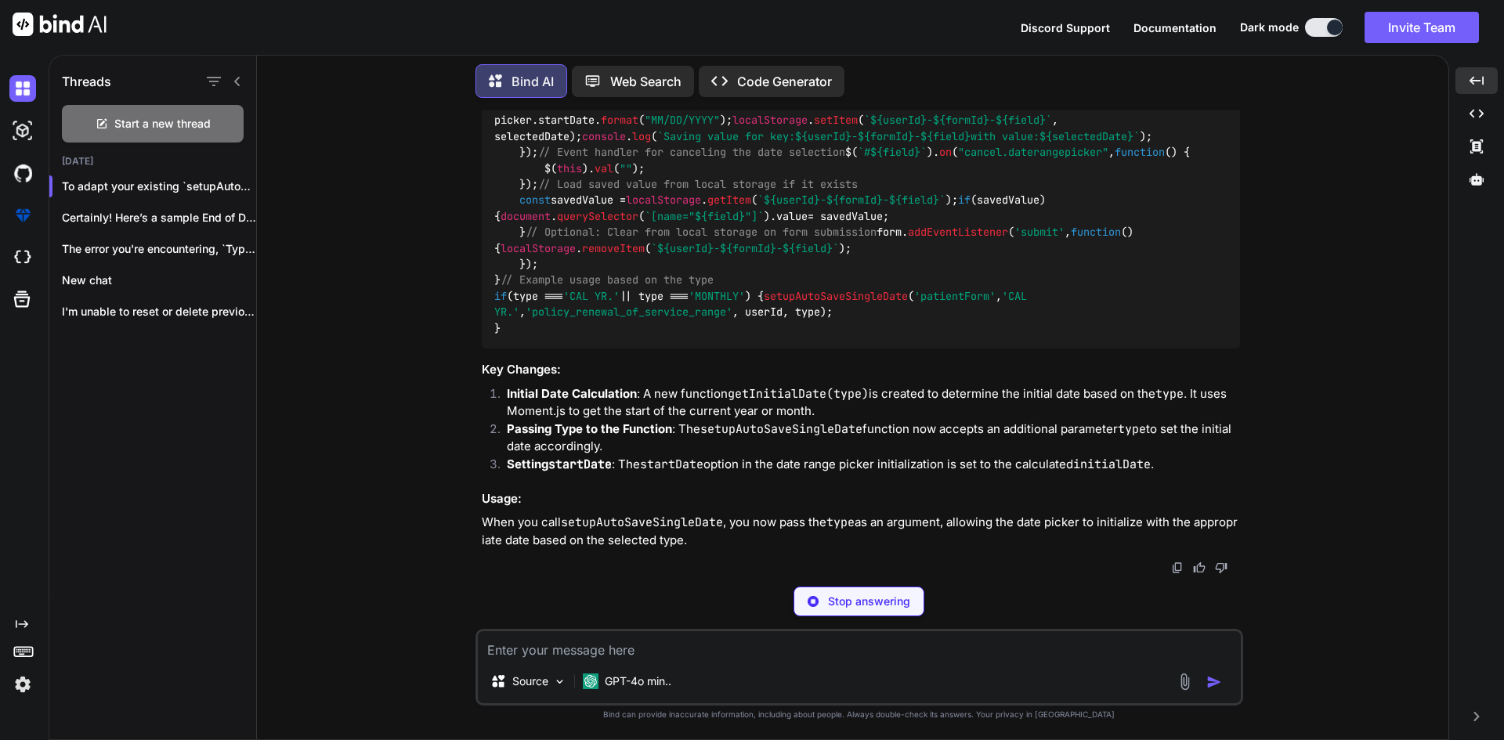
scroll to position [2082, 0]
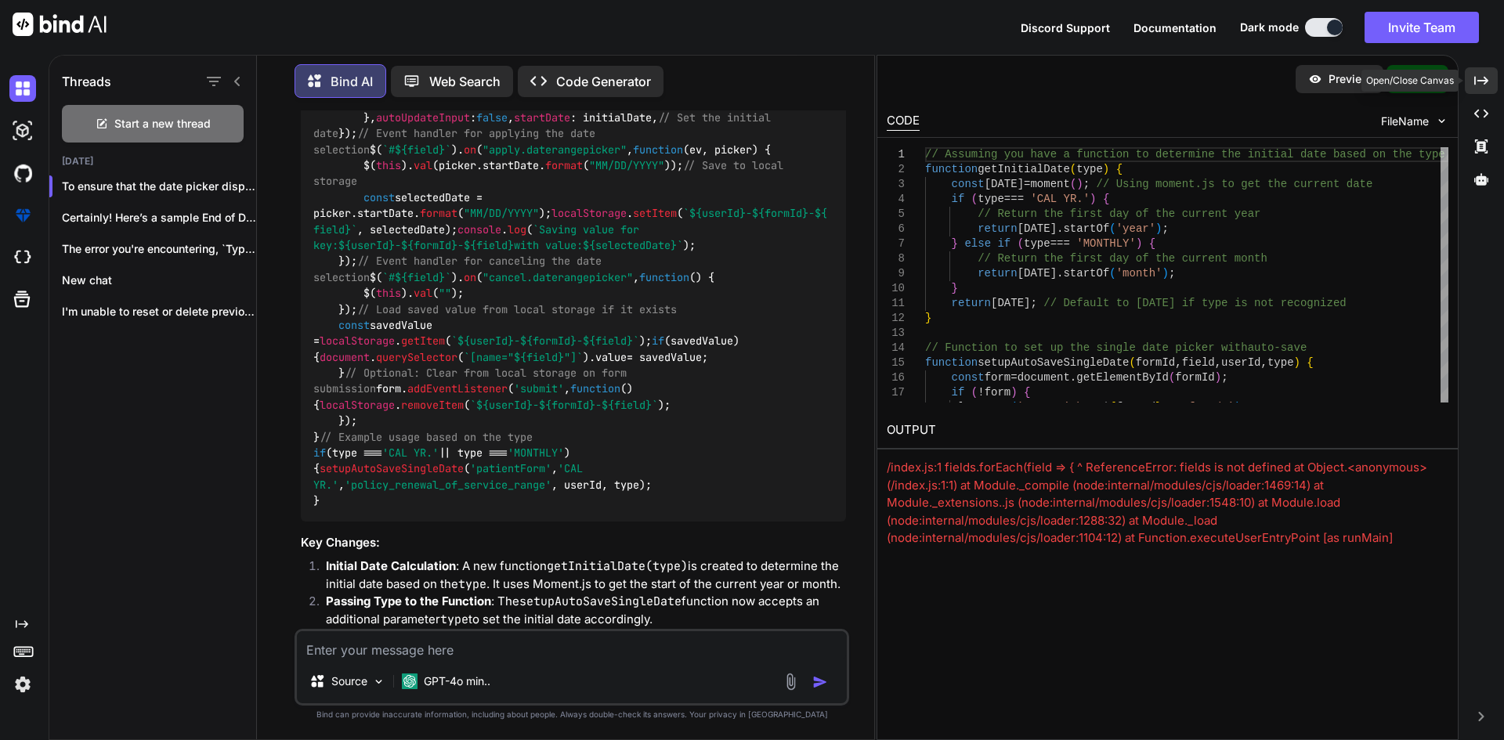
click at [1489, 75] on div "Created with Pixso." at bounding box center [1481, 80] width 33 height 27
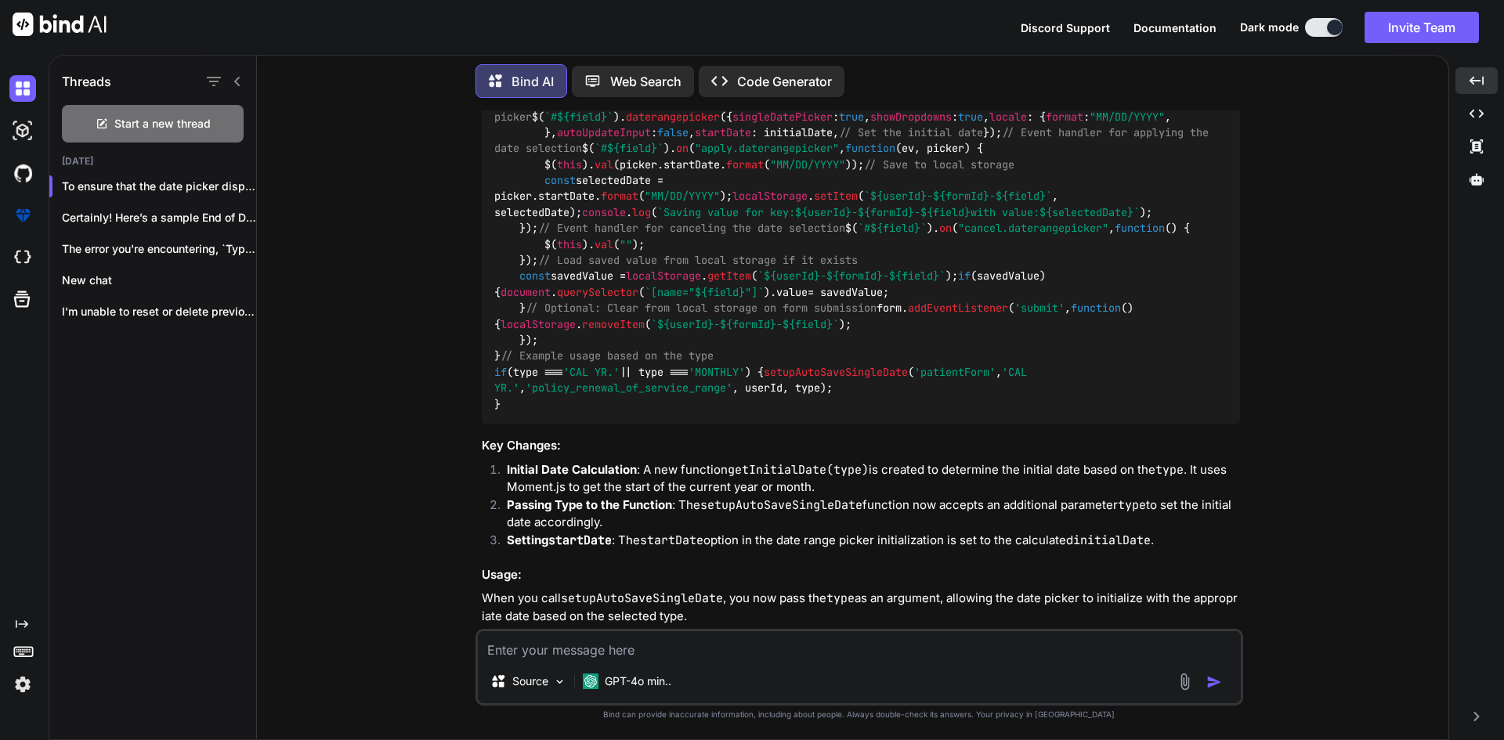
scroll to position [1719, 0]
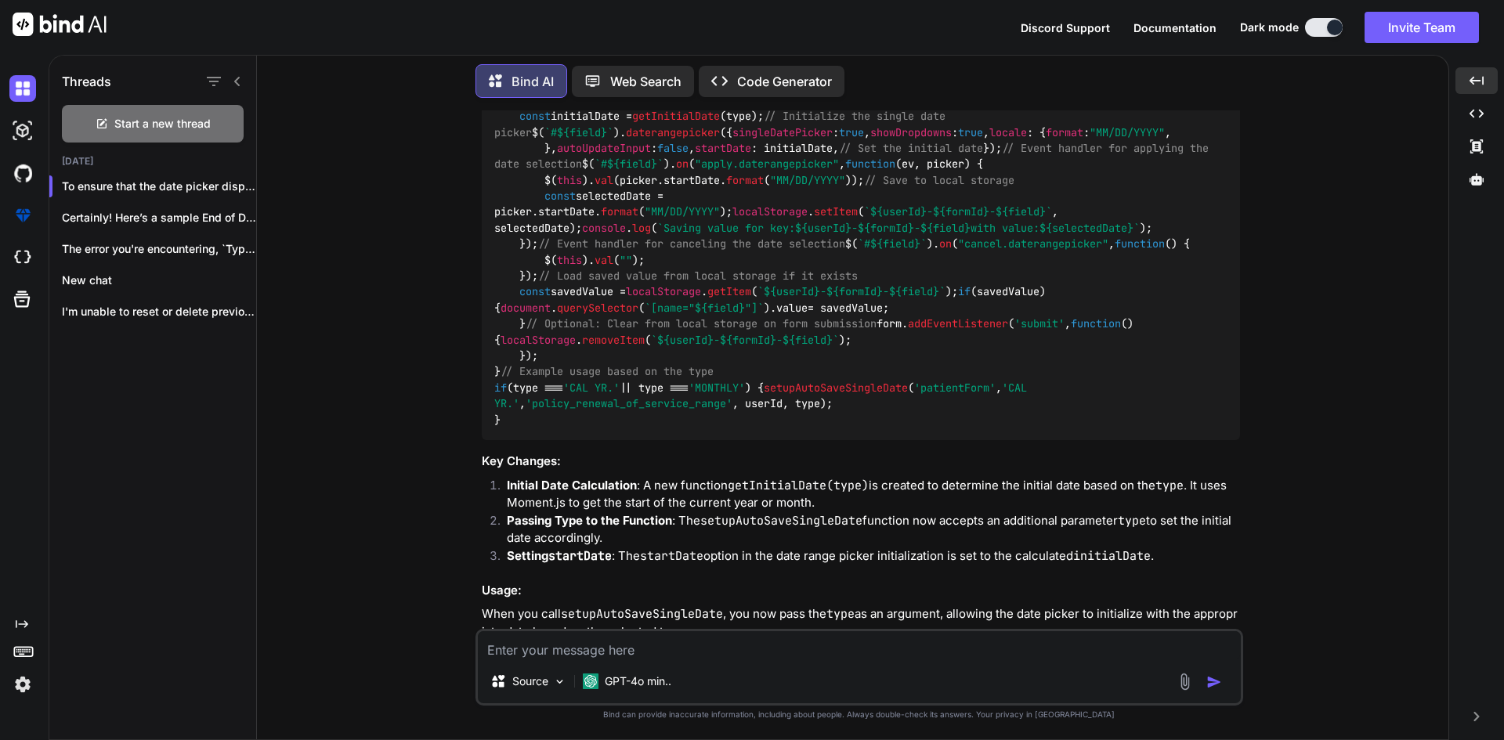
click at [729, 306] on div "// Assuming you have a function to determine the initial date based on the type…" at bounding box center [861, 180] width 758 height 520
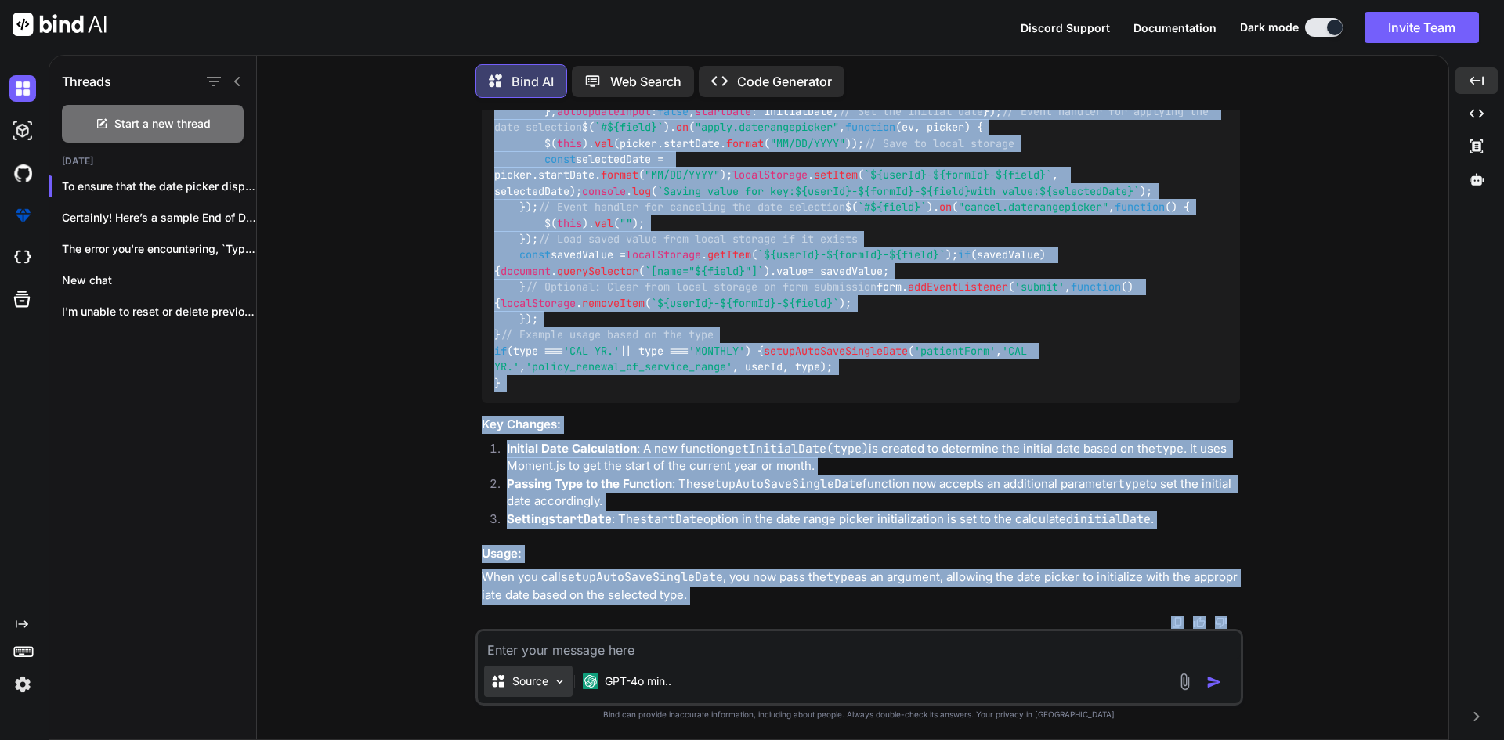
scroll to position [2586, 0]
drag, startPoint x: 496, startPoint y: 279, endPoint x: 574, endPoint y: 316, distance: 86.6
click at [574, 316] on div "// Assuming you have a function to determine the initial date based on the type…" at bounding box center [861, 143] width 758 height 520
copy code "function setupAutoSaveSingleDate ( formId, field, userId, type ) { const form =…"
click at [786, 320] on div "// Assuming you have a function to determine the initial date based on the type…" at bounding box center [861, 143] width 758 height 520
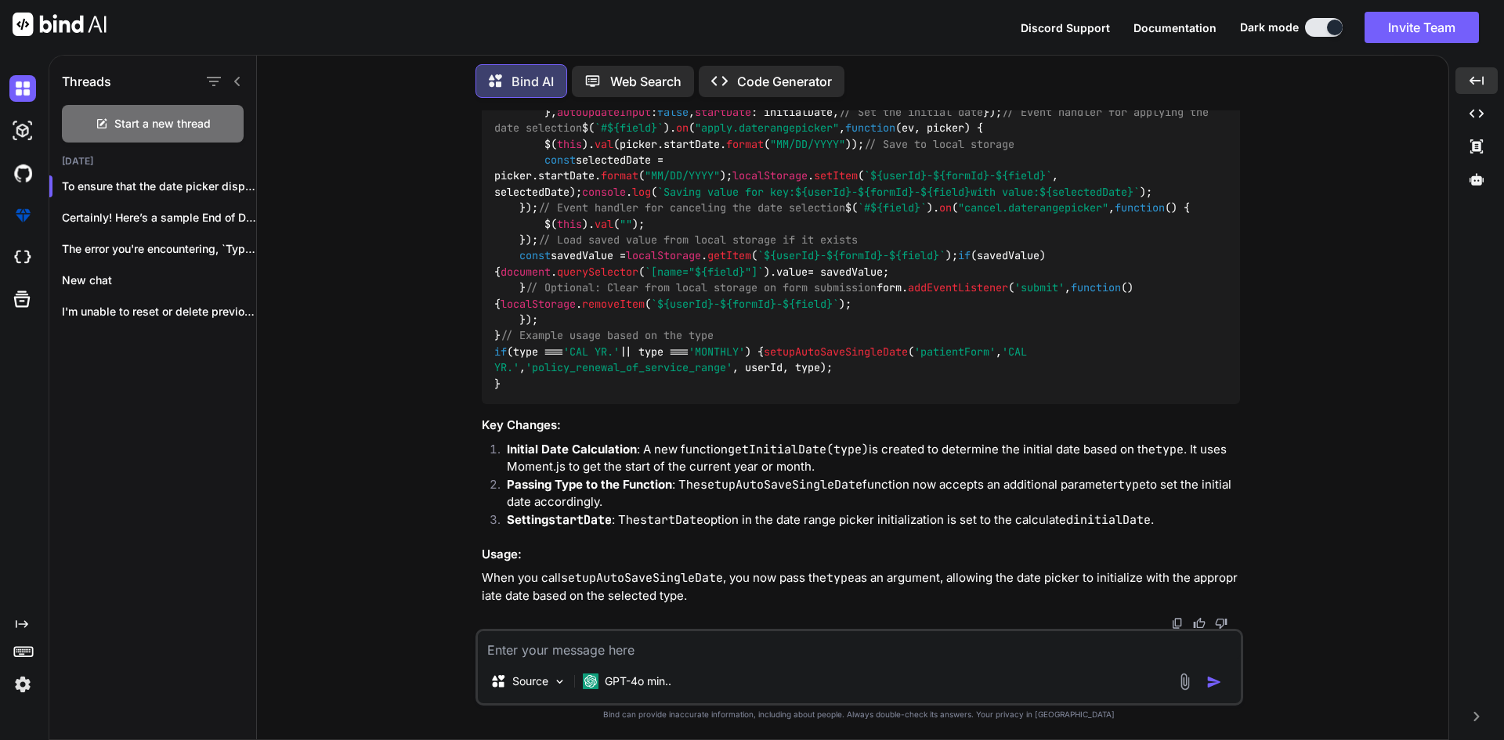
scroll to position [1646, 0]
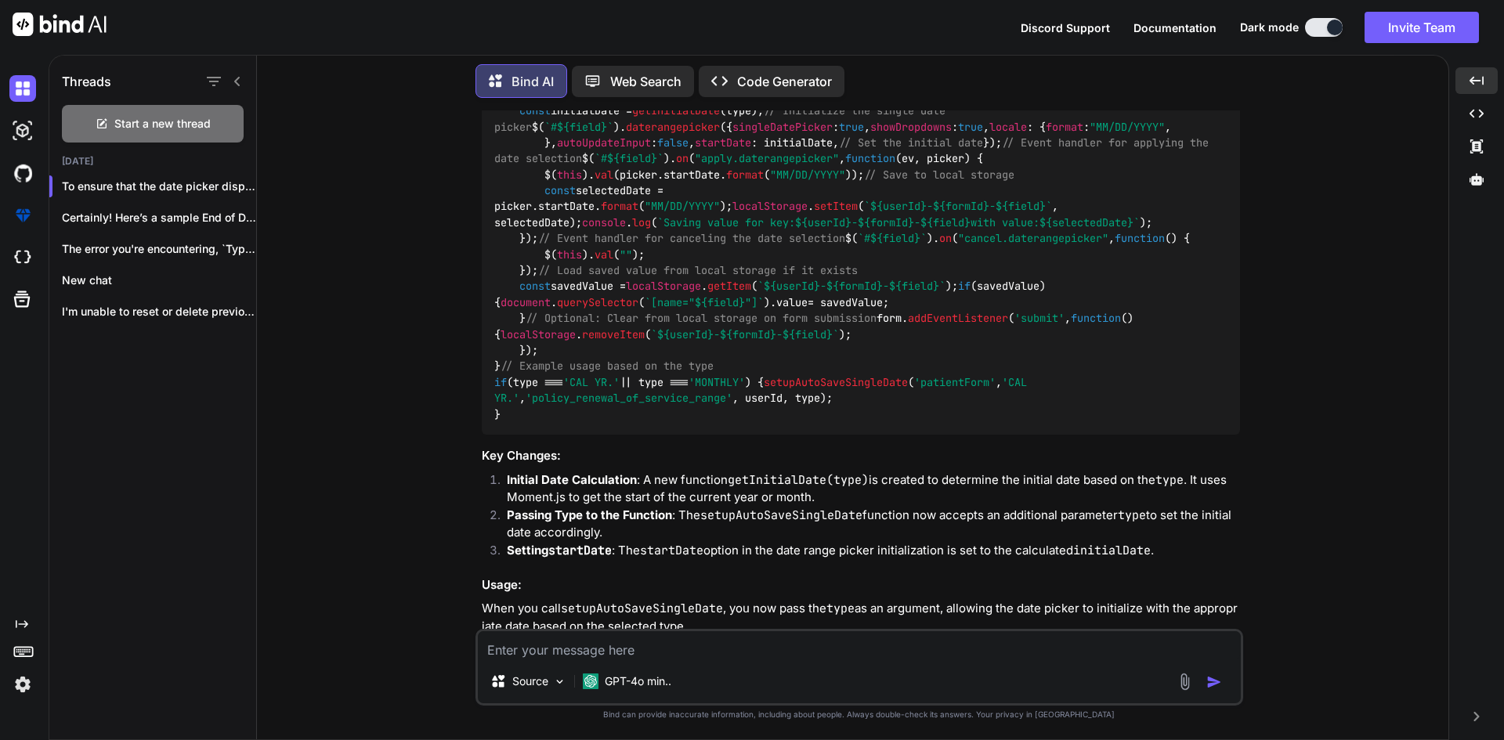
click at [555, 638] on textarea at bounding box center [859, 645] width 763 height 28
paste textarea "function setupAutoSaveSingleDate(formId, field, userId, type) { const form = do…"
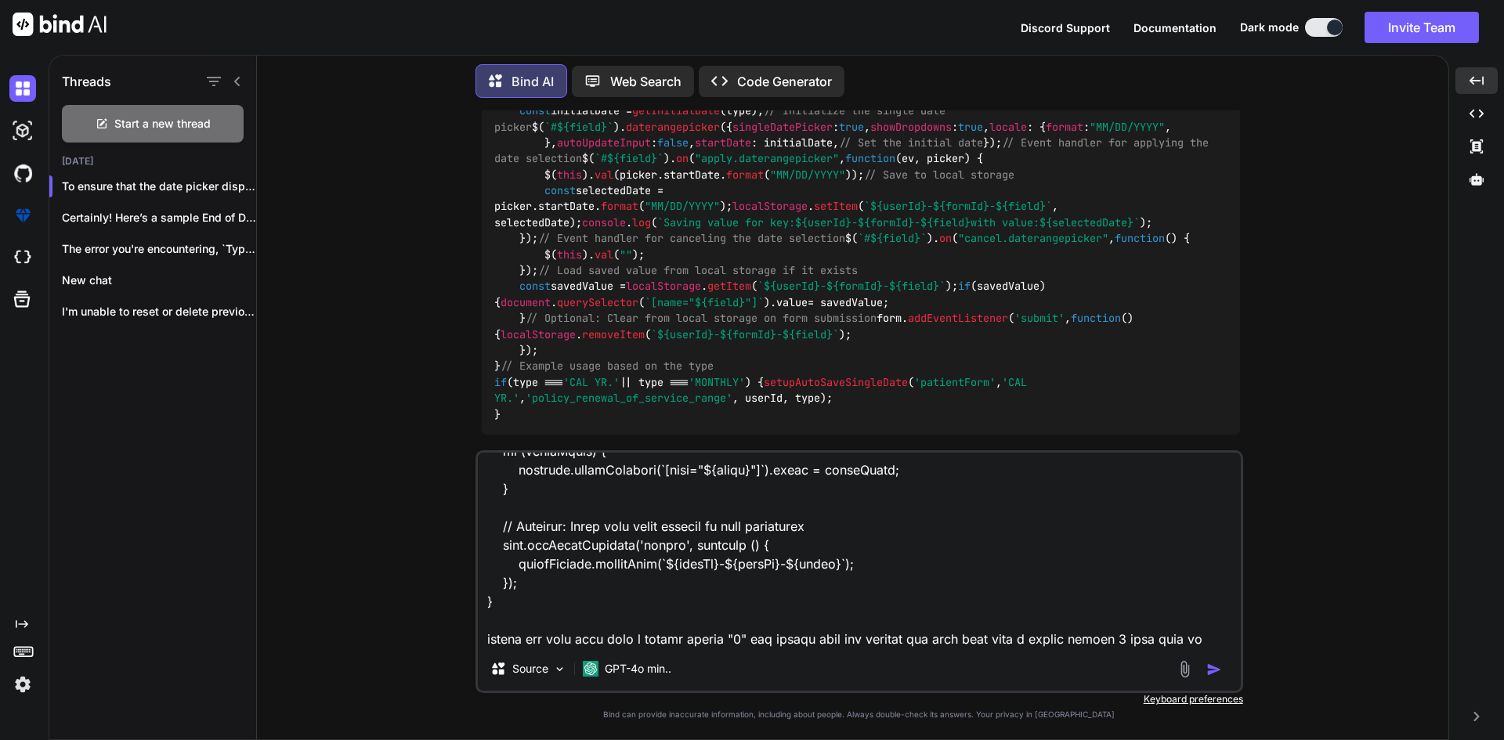
scroll to position [754, 0]
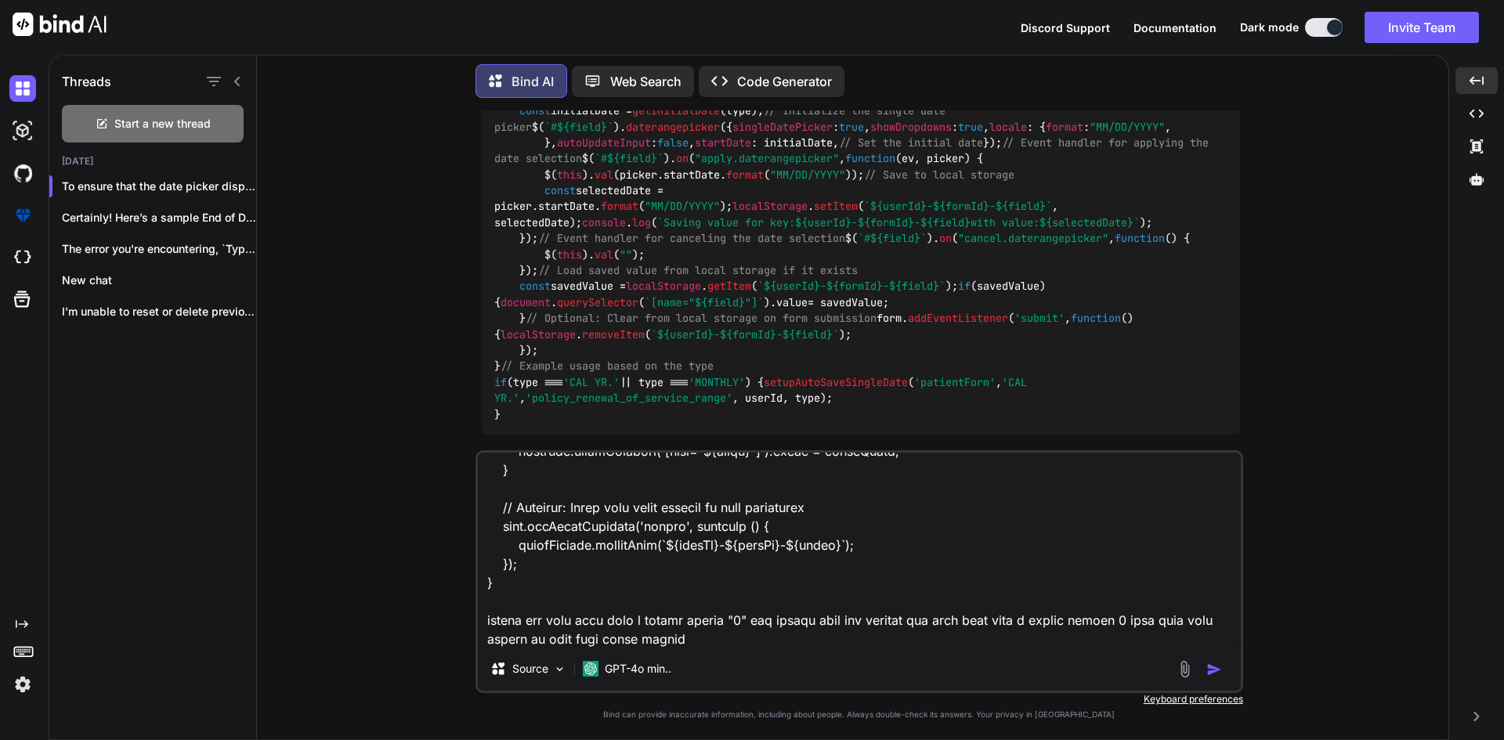
type textarea "function setupAutoSaveSingleDate(formId, field, userId, type) { const form = do…"
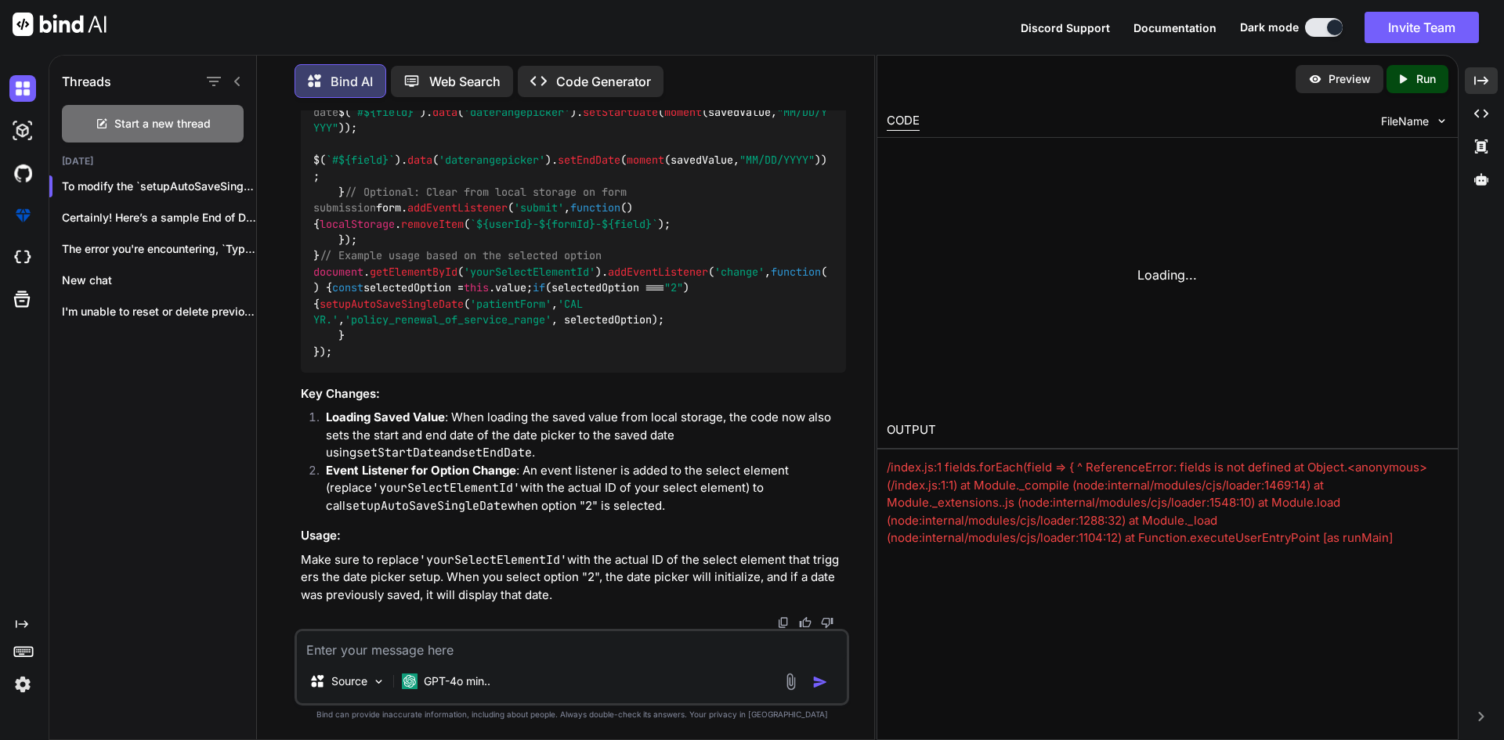
scroll to position [4613, 0]
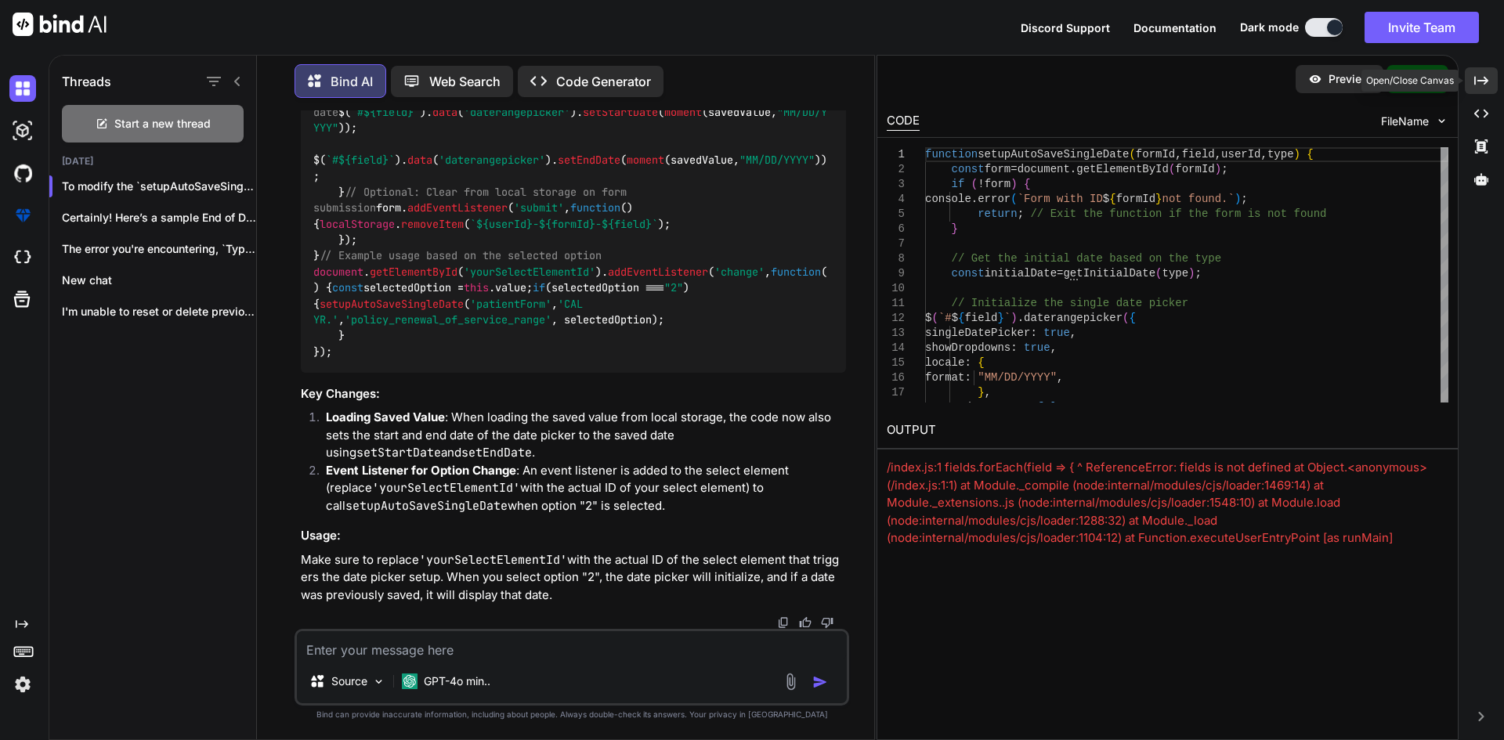
click at [1484, 78] on icon at bounding box center [1481, 80] width 14 height 9
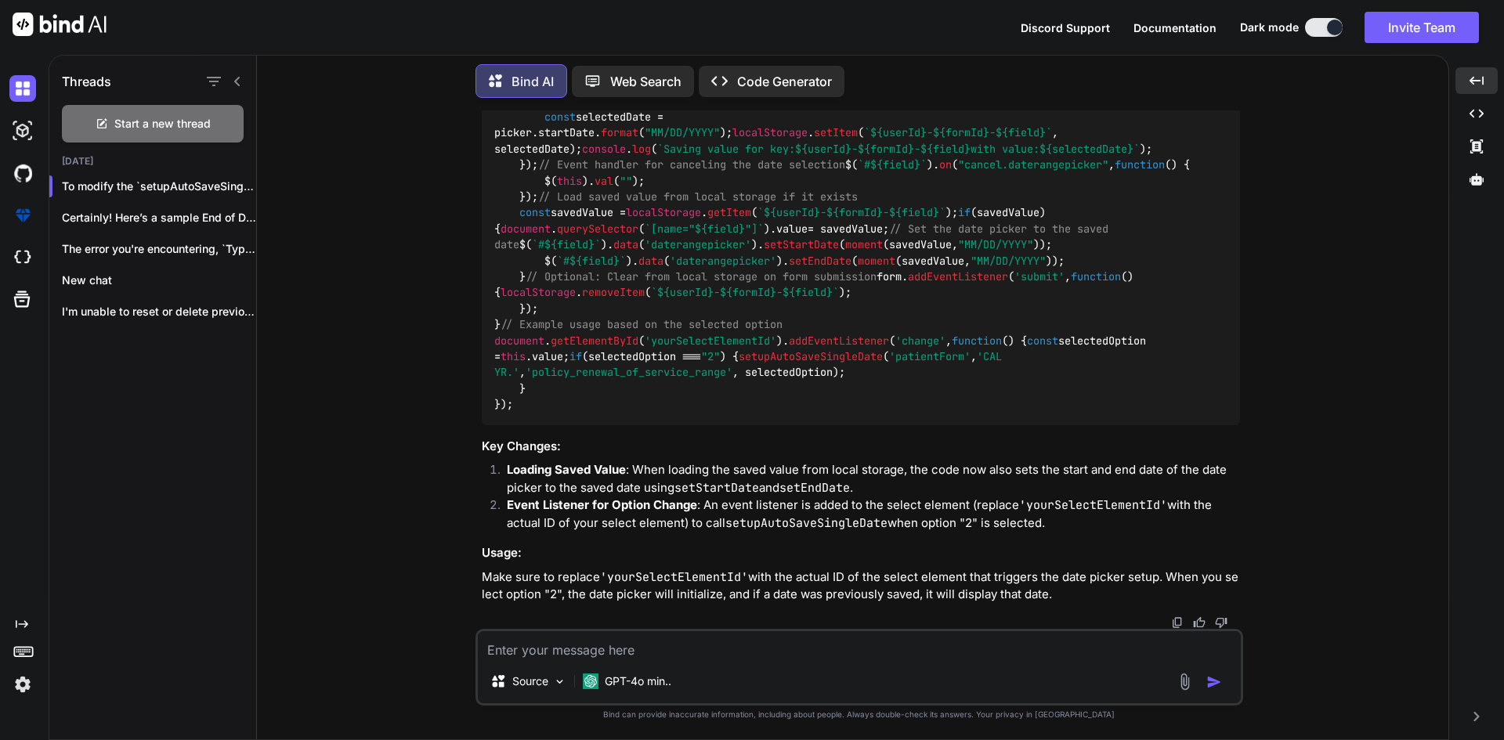
scroll to position [3416, 0]
drag, startPoint x: 500, startPoint y: 271, endPoint x: 540, endPoint y: 369, distance: 105.8
click at [540, 369] on div "function setupAutoSaveSingleDate ( formId, field, userId, type ) { const form =…" at bounding box center [861, 197] width 758 height 457
click at [912, 313] on div "function setupAutoSaveSingleDate ( formId, field, userId, type ) { const form =…" at bounding box center [861, 197] width 758 height 457
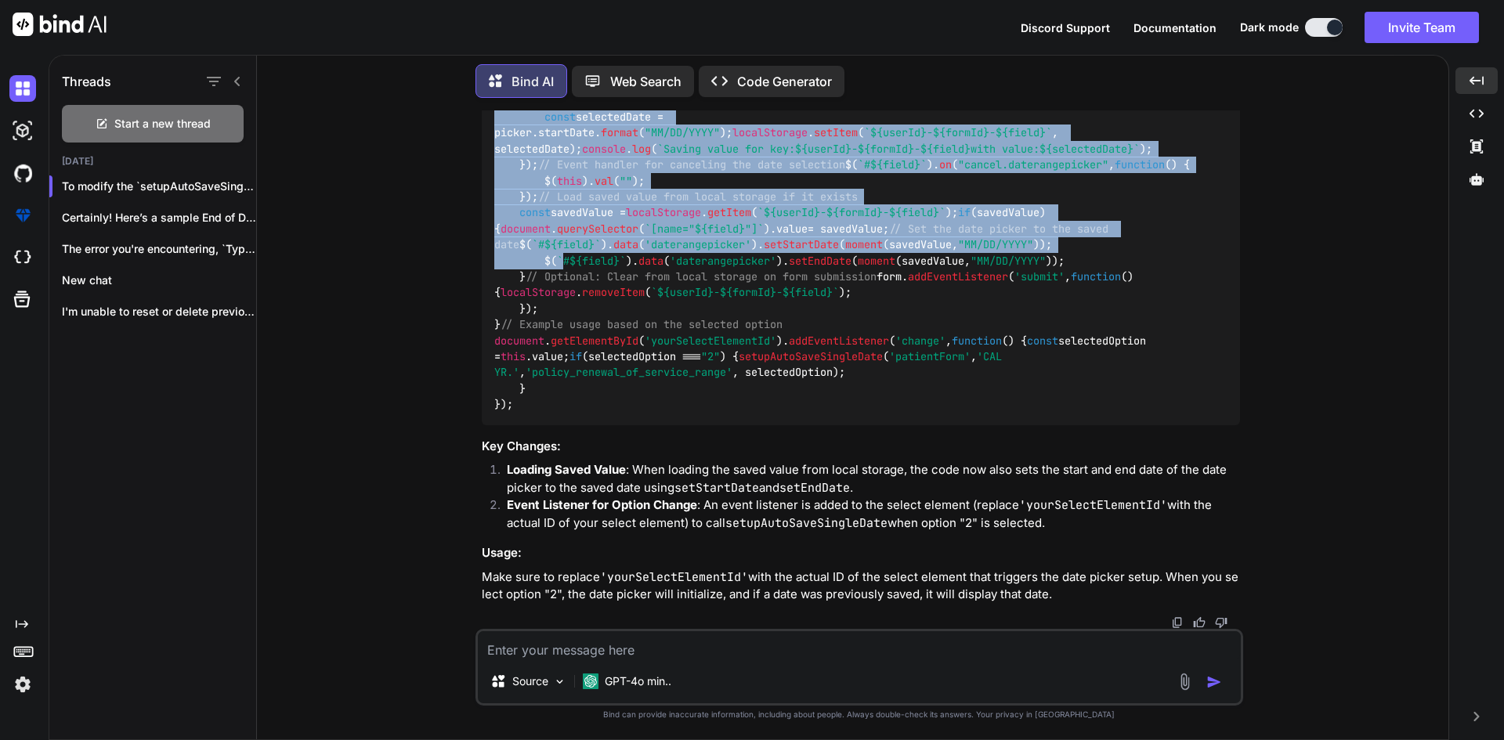
scroll to position [3871, 0]
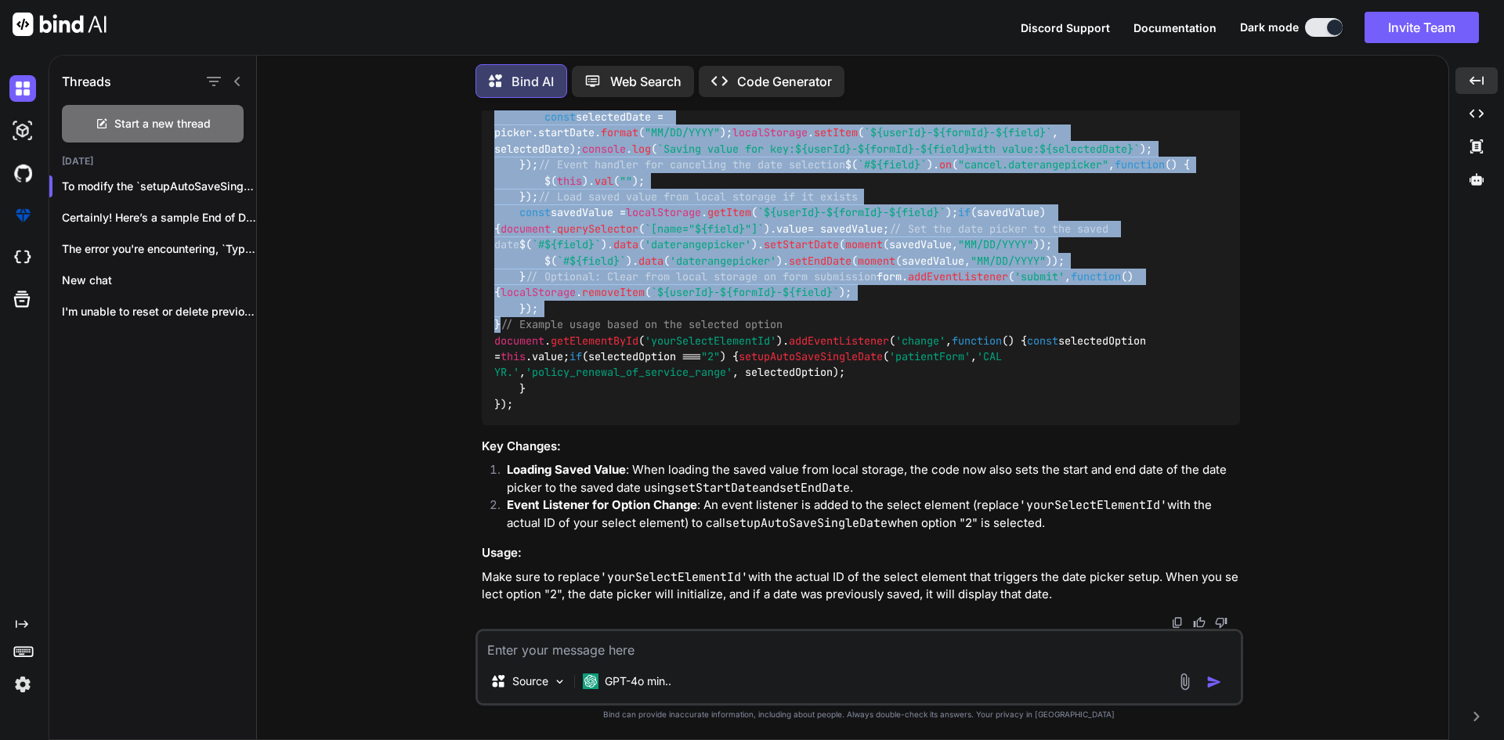
drag, startPoint x: 497, startPoint y: 274, endPoint x: 539, endPoint y: 608, distance: 336.4
click at [539, 425] on div "function setupAutoSaveSingleDate ( formId, field, userId, type ) { const form =…" at bounding box center [861, 197] width 758 height 457
copy code "function setupAutoSaveSingleDate ( formId, field, userId, type ) { const form =…"
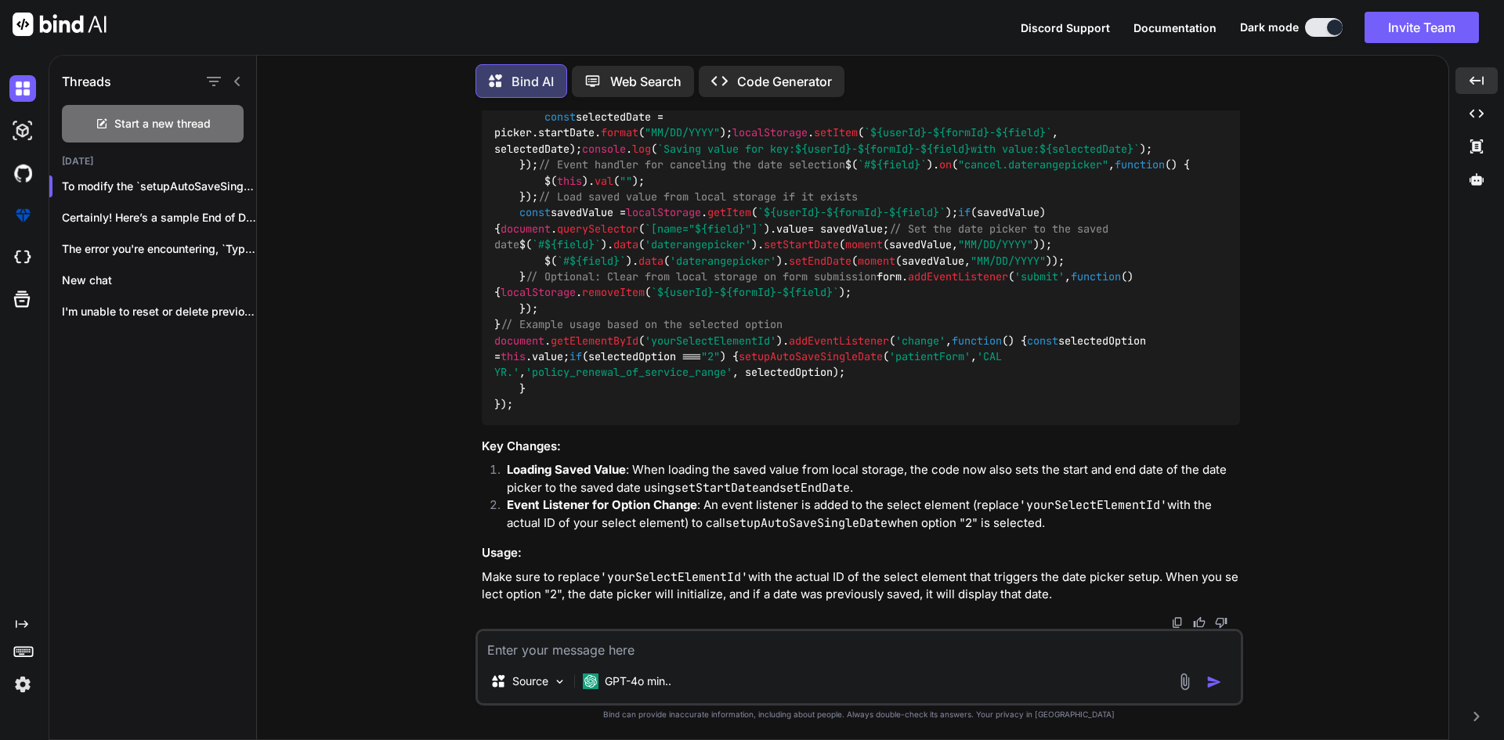
click at [719, 332] on span "// Example usage based on the selected option" at bounding box center [642, 325] width 282 height 14
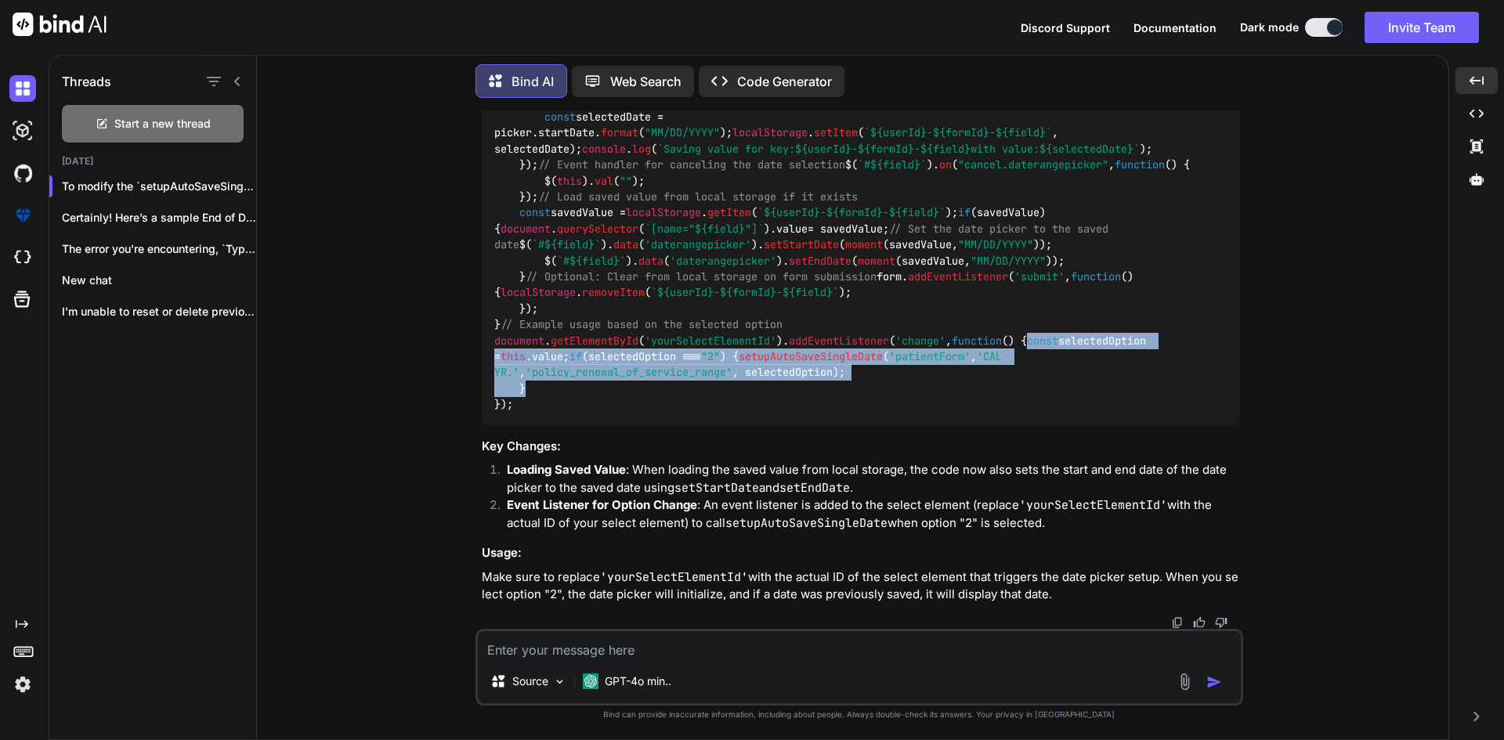
drag, startPoint x: 519, startPoint y: 436, endPoint x: 532, endPoint y: 479, distance: 44.3
click at [532, 425] on div "function setupAutoSaveSingleDate ( formId, field, userId, type ) { const form =…" at bounding box center [861, 197] width 758 height 457
copy code "const selectedOption = this . value ; if (selectedOption === "2" ) { setupAutoS…"
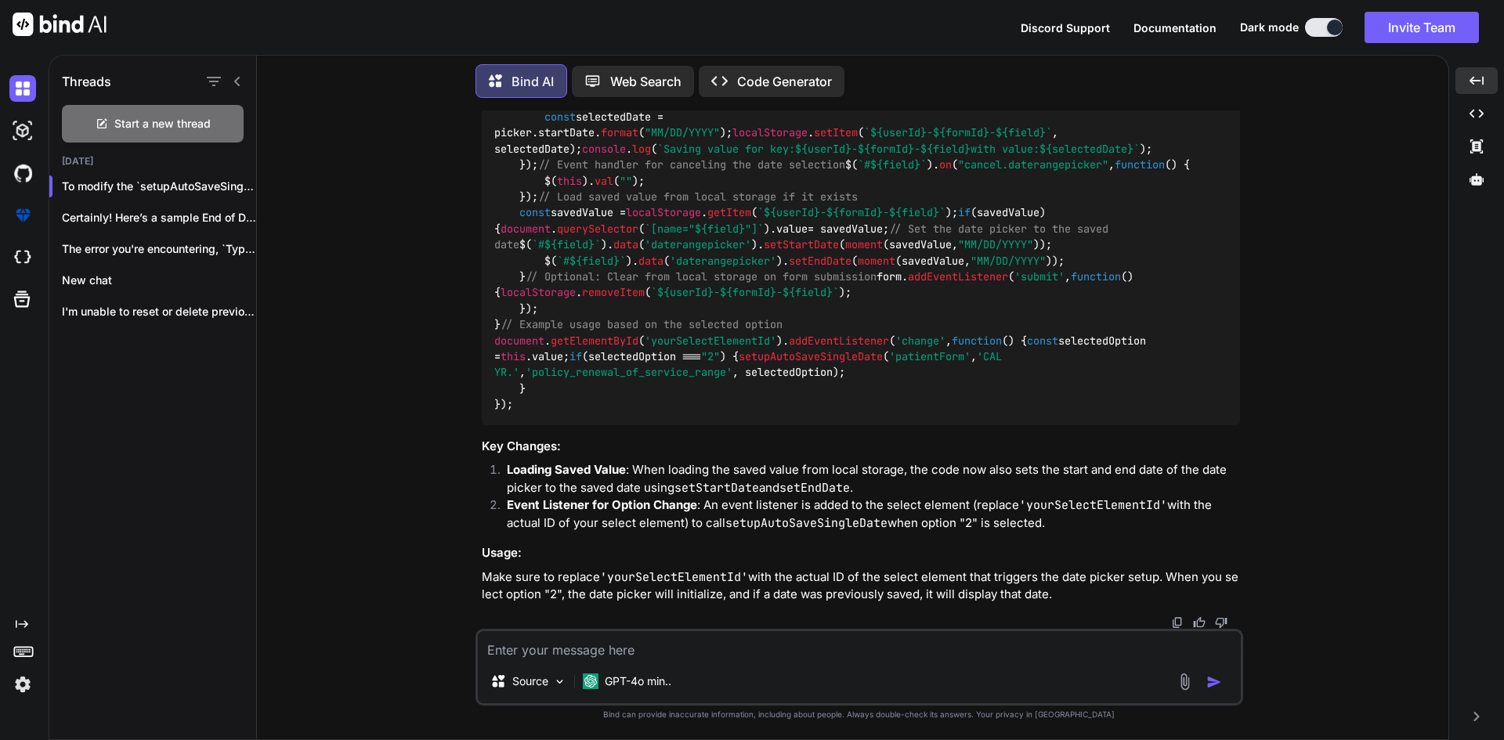
click at [654, 425] on div "function setupAutoSaveSingleDate ( formId, field, userId, type ) { const form =…" at bounding box center [861, 197] width 758 height 457
click at [553, 650] on textarea at bounding box center [859, 645] width 763 height 28
paste textarea "// $input.daterangepicker({ // singleDatePicker: true, // showDropdowns: true, …"
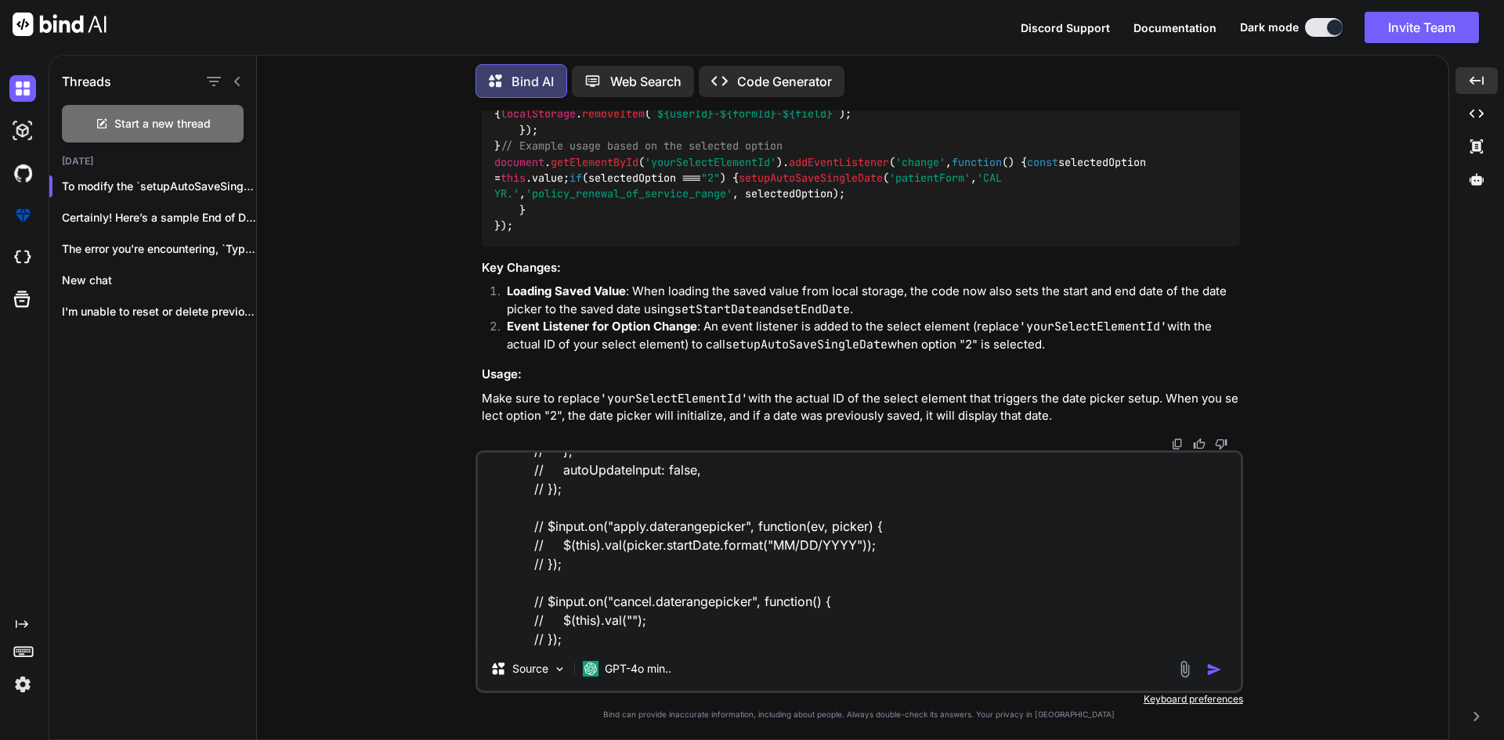
scroll to position [152, 0]
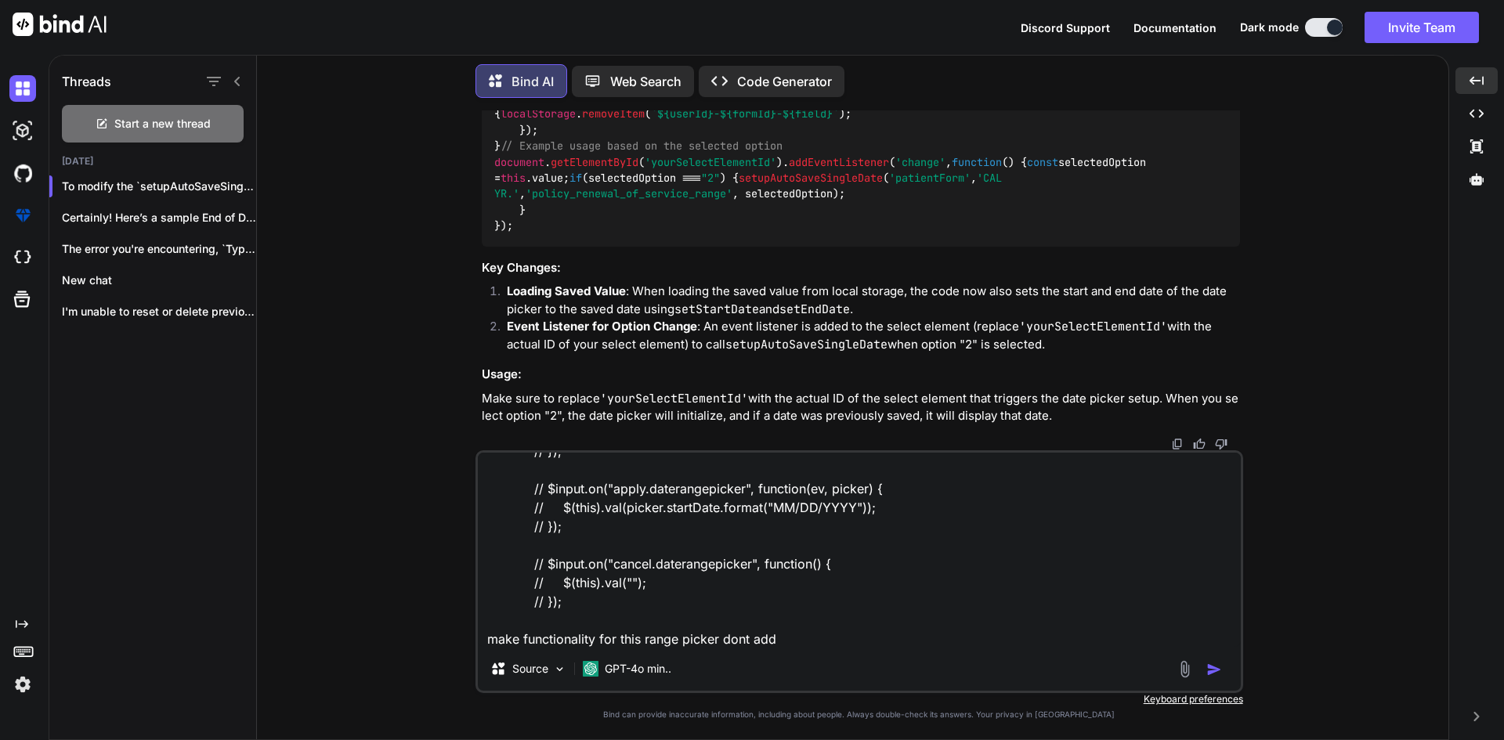
paste textarea "startDate: initialDate,"
paste textarea "const initialDate = getInitialDate(type);"
paste textarea "function setupAutoSaveSingleDate(formId, field, userId, type) { const form = do…"
type textarea "// $input.daterangepicker({ // singleDatePicker: true, // showDropdowns: true, …"
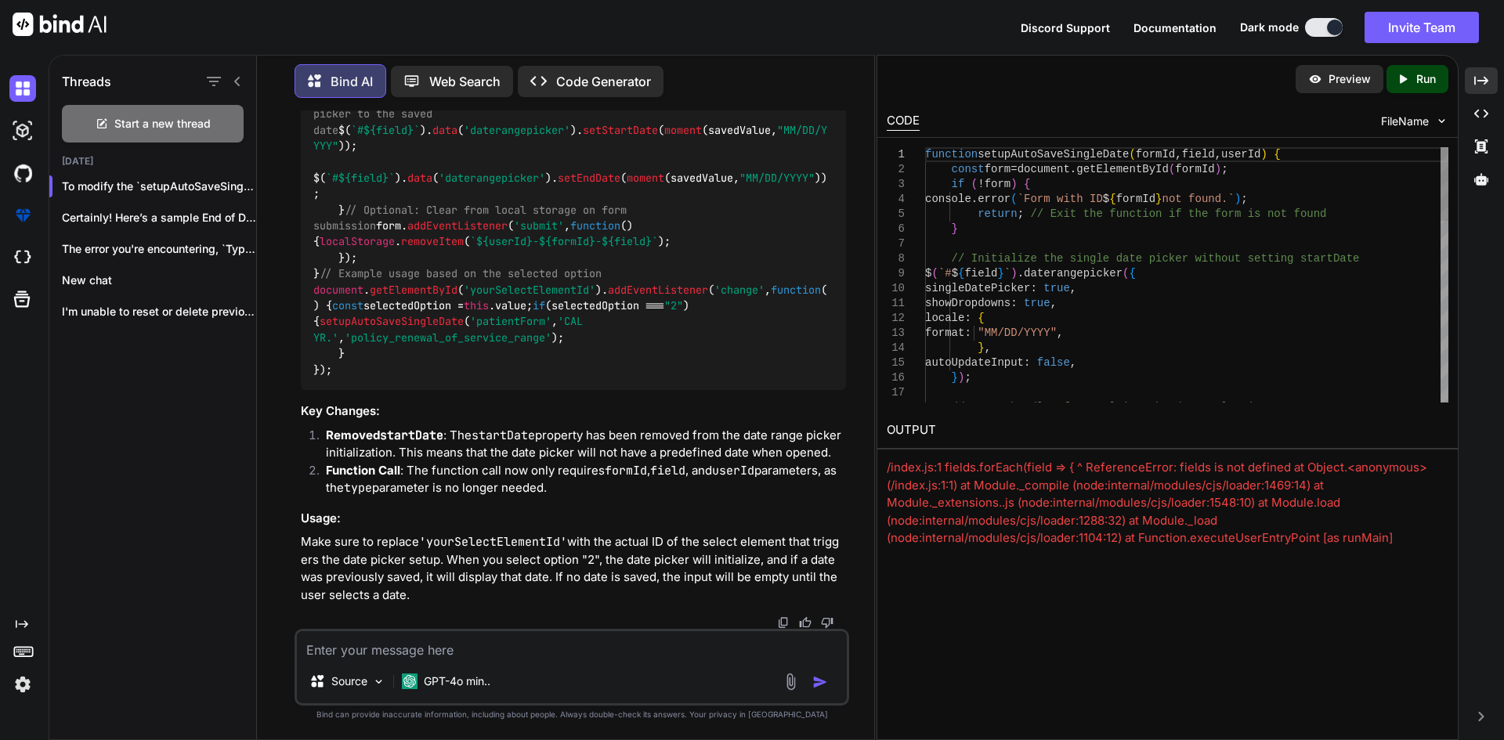
scroll to position [6397, 0]
click at [1478, 74] on icon "Created with Pixso." at bounding box center [1481, 81] width 14 height 14
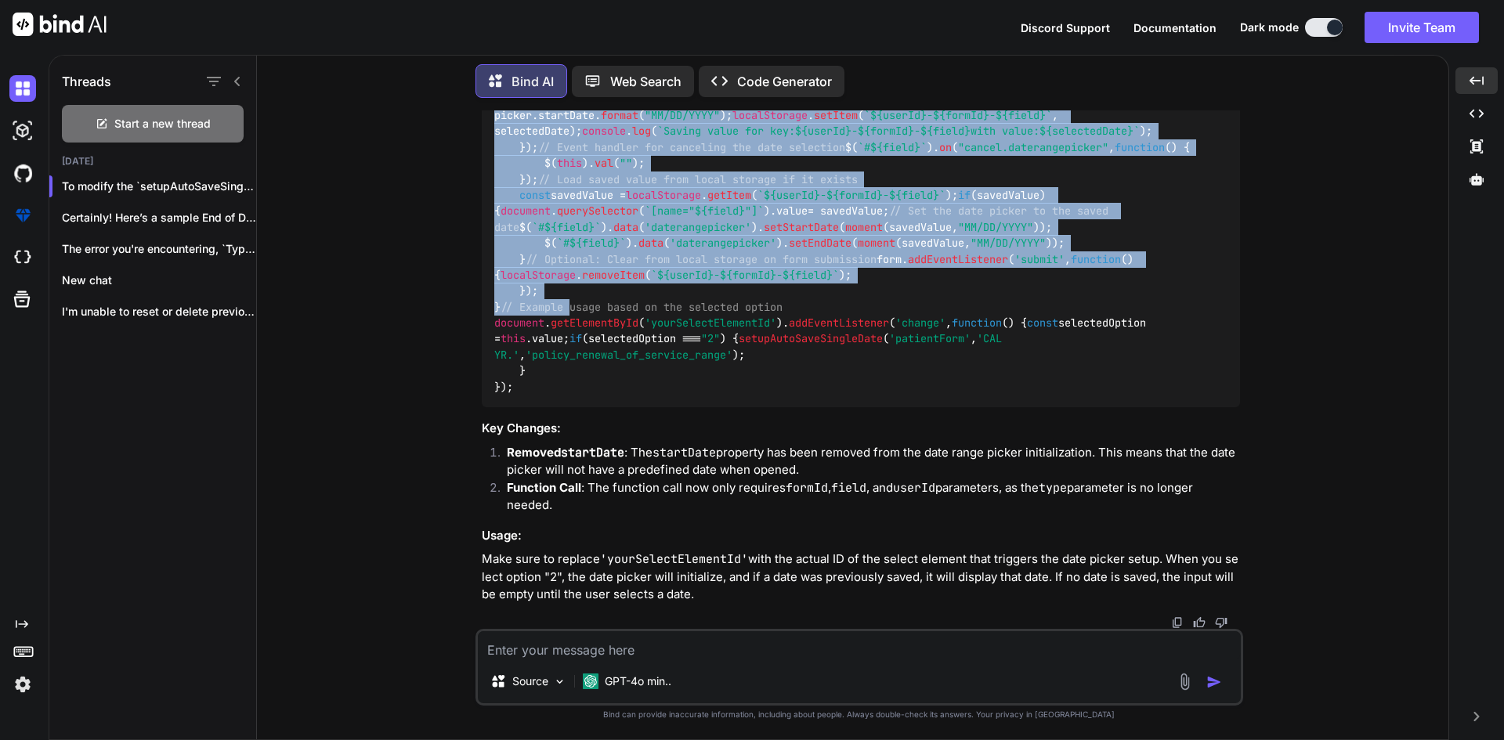
scroll to position [5457, 0]
drag, startPoint x: 496, startPoint y: 261, endPoint x: 555, endPoint y: 575, distance: 319.6
click at [555, 408] on div "function setupAutoSaveSingleDate ( formId, field, userId ) { const form = docum…" at bounding box center [861, 179] width 758 height 457
copy code "function setupAutoSaveSingleDate ( formId, field, userId ) { const form = docum…"
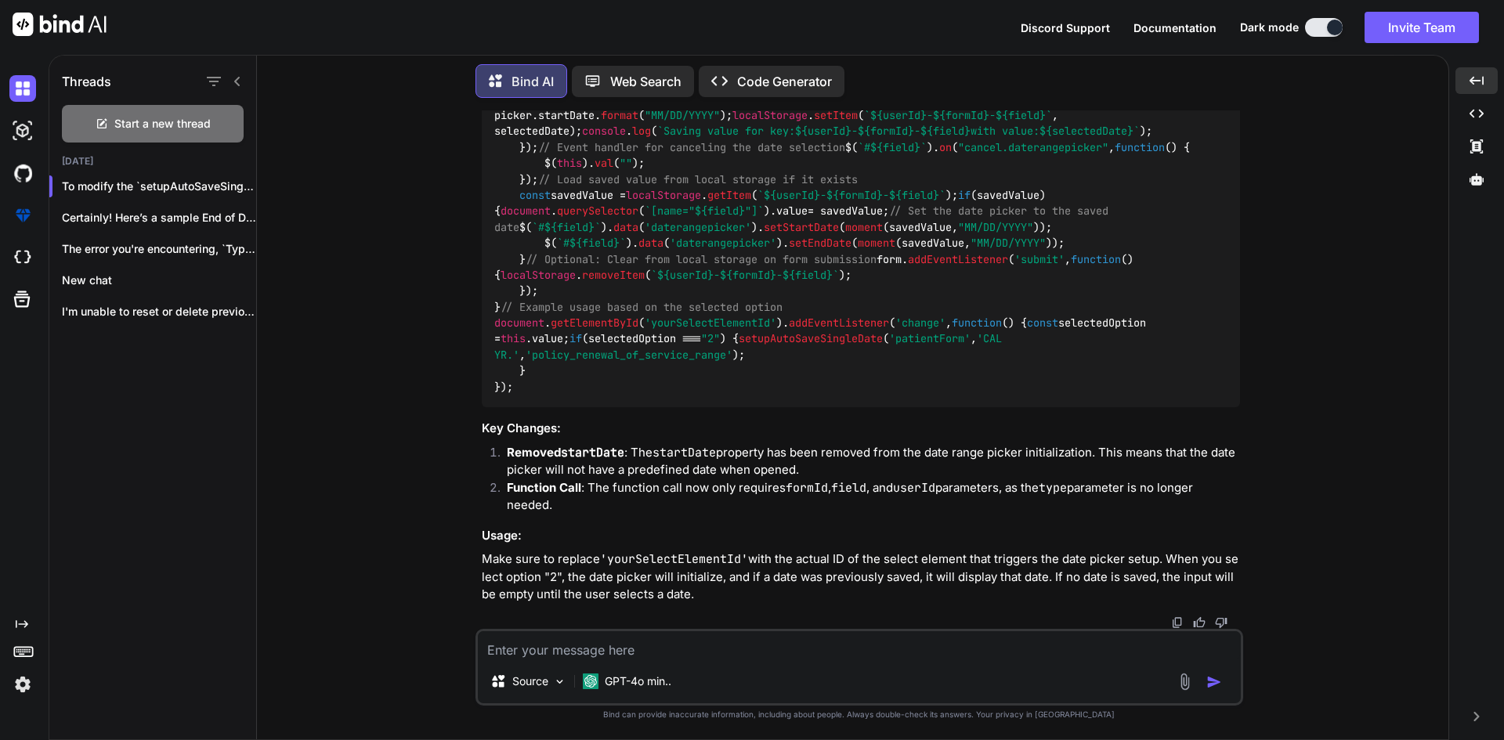
click at [989, 438] on h3 "Key Changes:" at bounding box center [861, 429] width 758 height 18
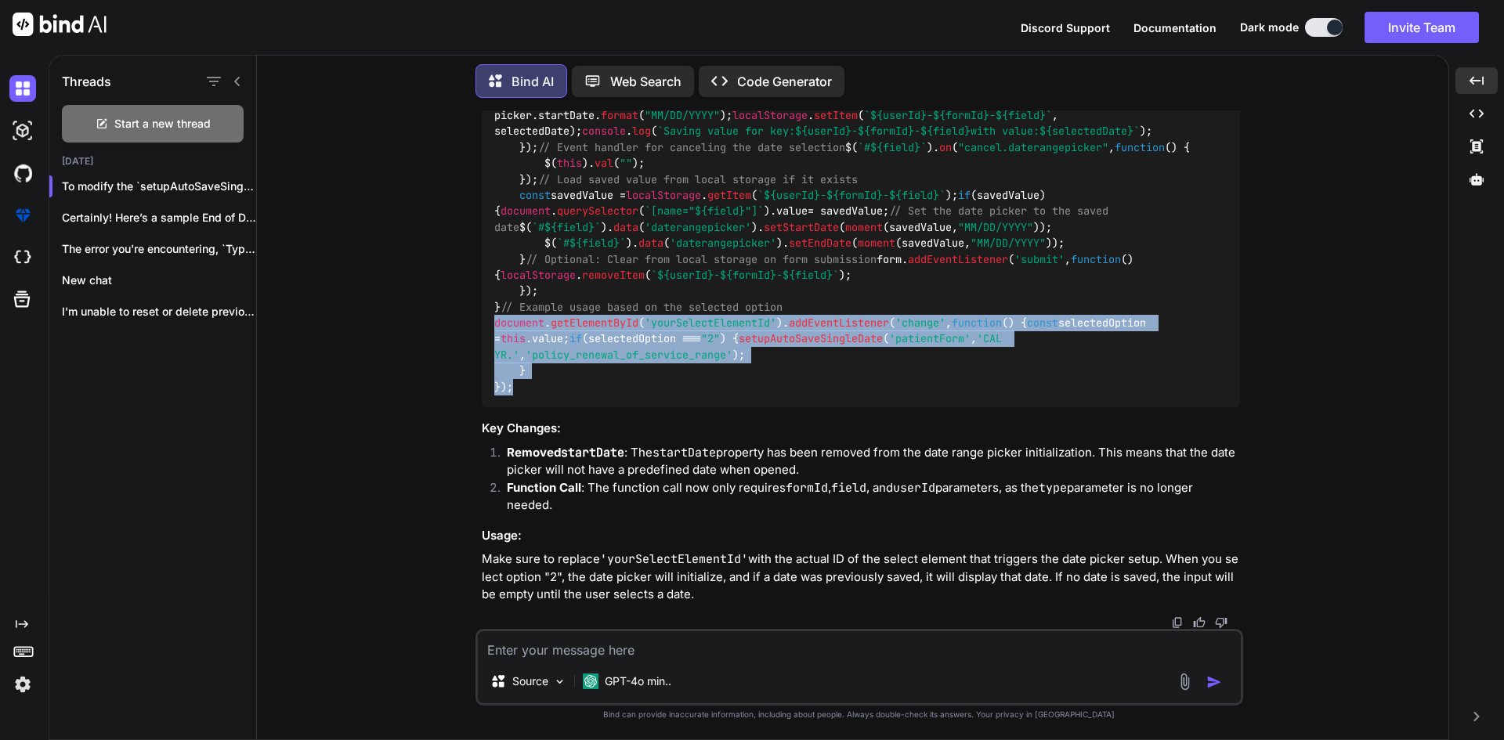
drag, startPoint x: 517, startPoint y: 383, endPoint x: 476, endPoint y: 309, distance: 84.8
click at [476, 309] on div "You Bind AI To adapt your existing setupAutoSaveDateRange function for a single…" at bounding box center [859, 424] width 768 height 629
copy code "document . getElementById ( 'yourSelectElementId' ). addEventListener ( 'change…"
click at [737, 340] on div "function setupAutoSaveSingleDate ( formId, field, userId ) { const form = docum…" at bounding box center [861, 179] width 758 height 457
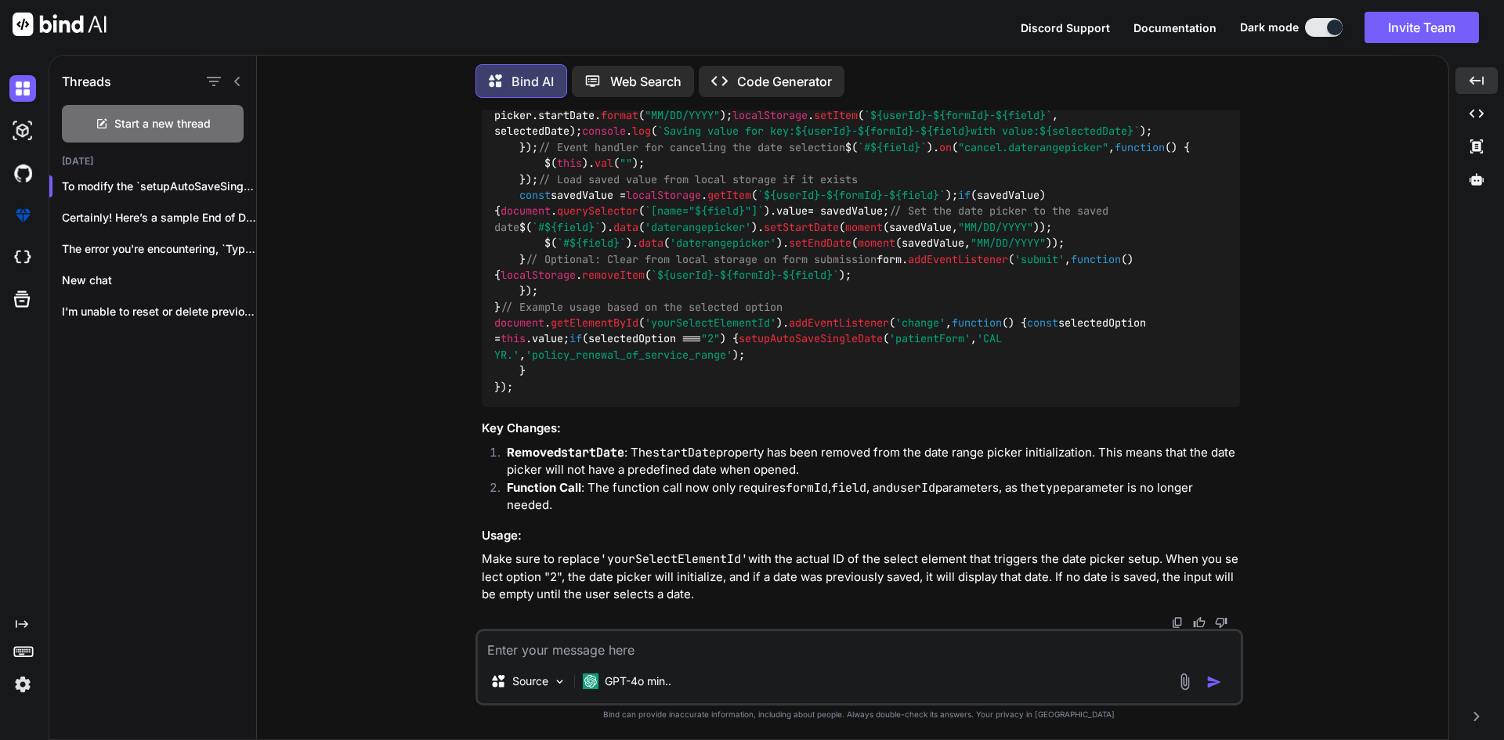
click at [522, 651] on textarea at bounding box center [859, 645] width 763 height 28
paste textarea "getInitialDate is not defined"
type textarea "getInitialDate is not defined"
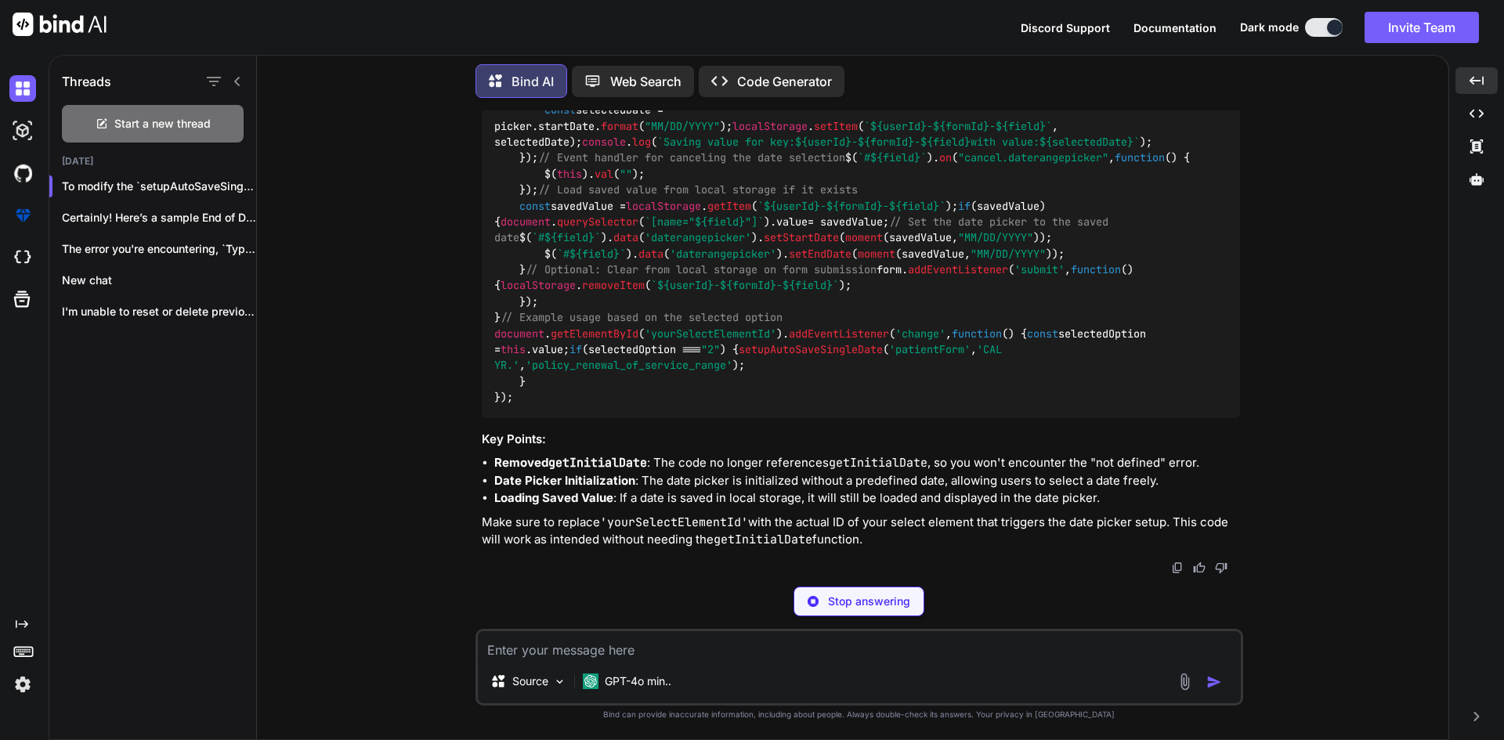
scroll to position [7829, 0]
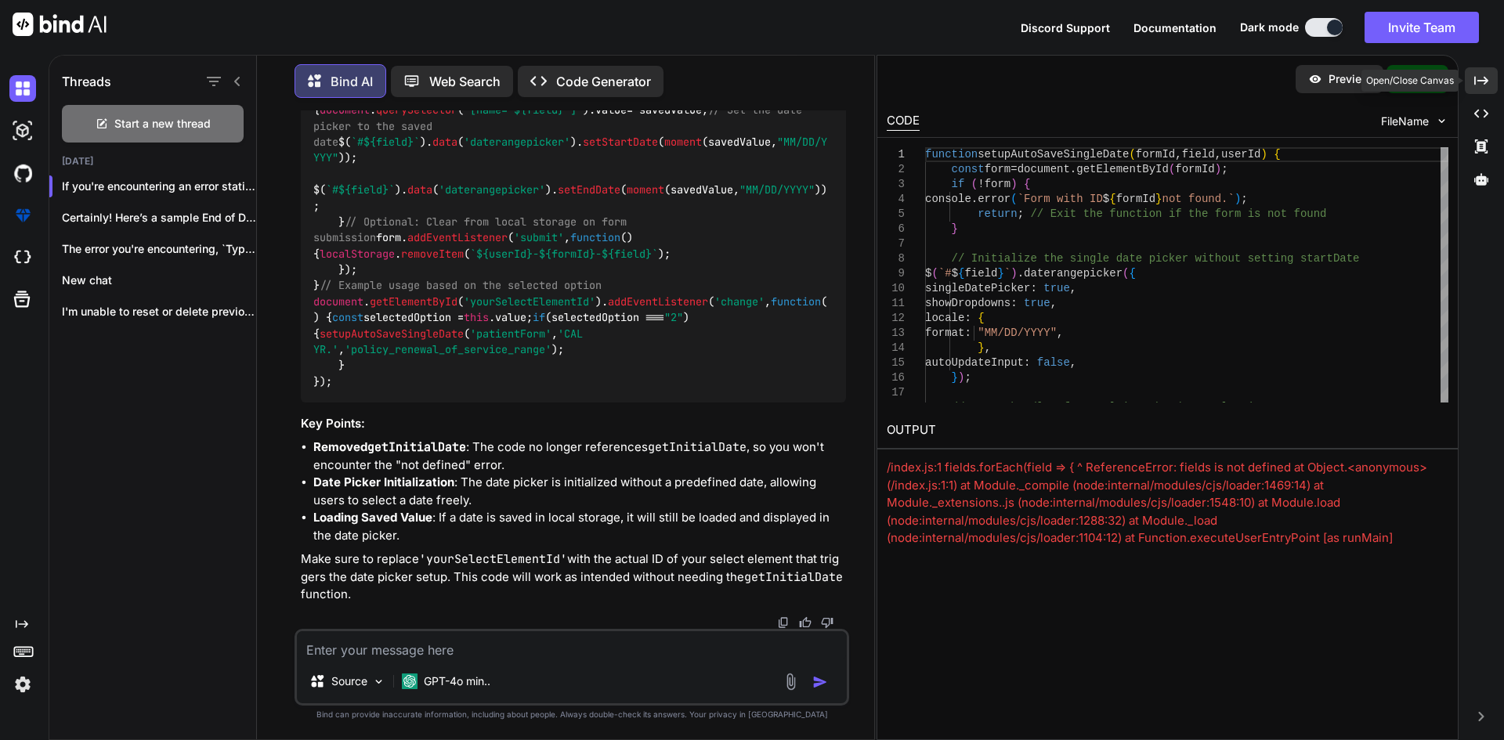
click at [1496, 76] on div "Created with Pixso." at bounding box center [1481, 80] width 33 height 27
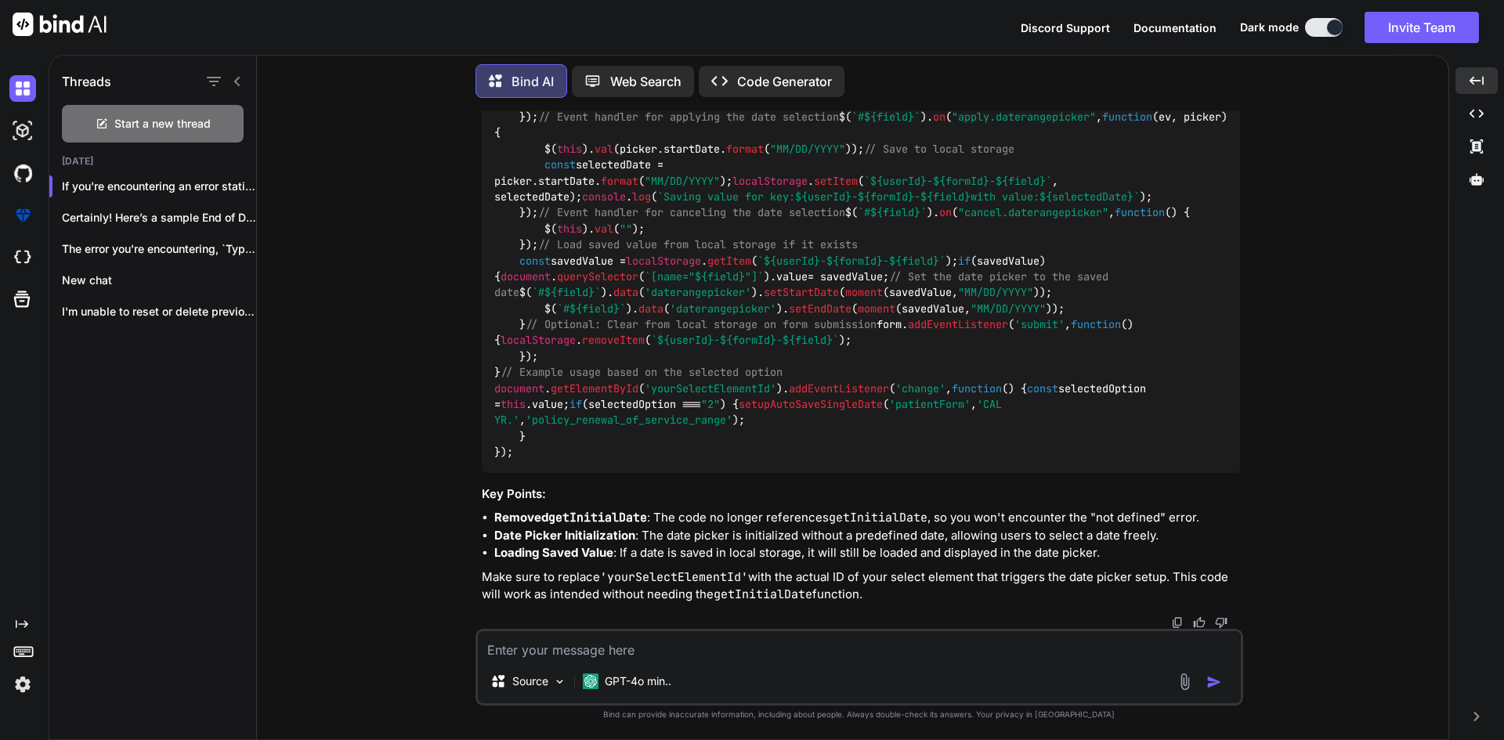
scroll to position [6336, 0]
drag, startPoint x: 533, startPoint y: 457, endPoint x: 483, endPoint y: 294, distance: 171.0
click at [483, 294] on div "function setupAutoSaveSingleDate ( formId, field, userId ) { const form = docum…" at bounding box center [861, 244] width 758 height 457
copy code "function setupAutoSaveSingleDate ( formId, field, userId ) { const form = docum…"
